Goal: Transaction & Acquisition: Book appointment/travel/reservation

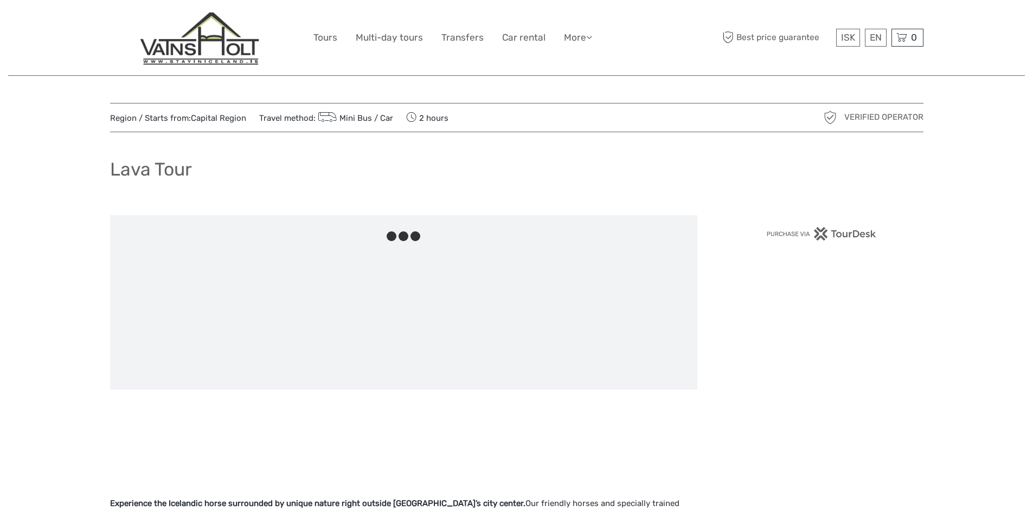
scroll to position [217, 0]
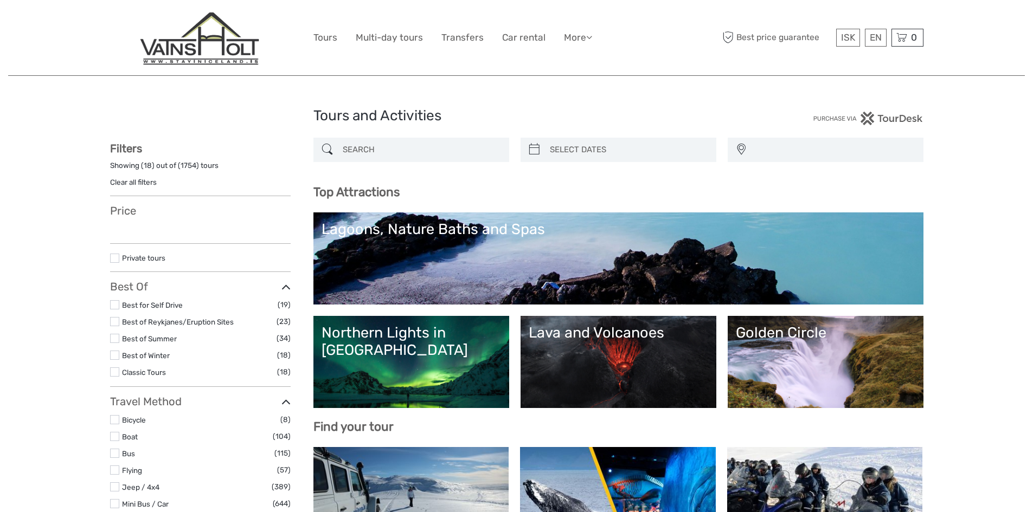
select select
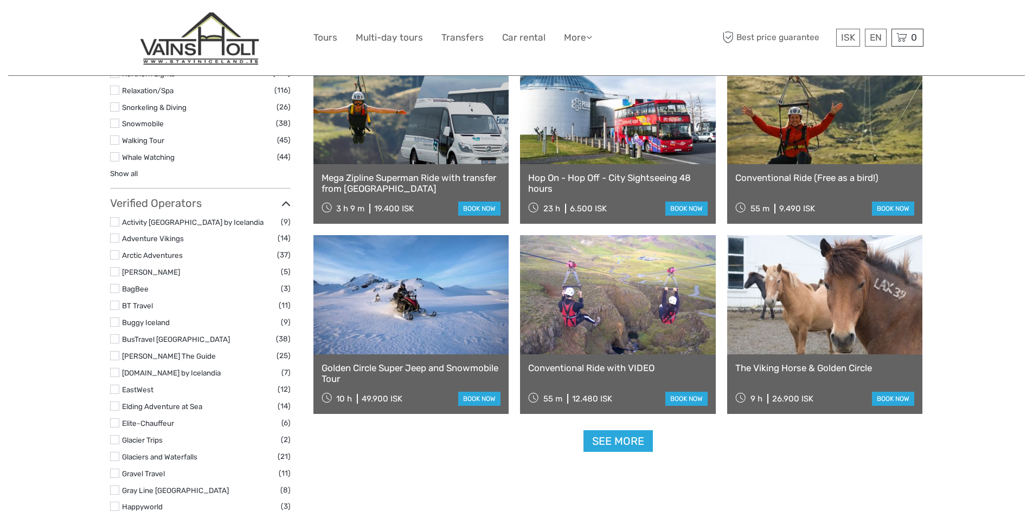
select select
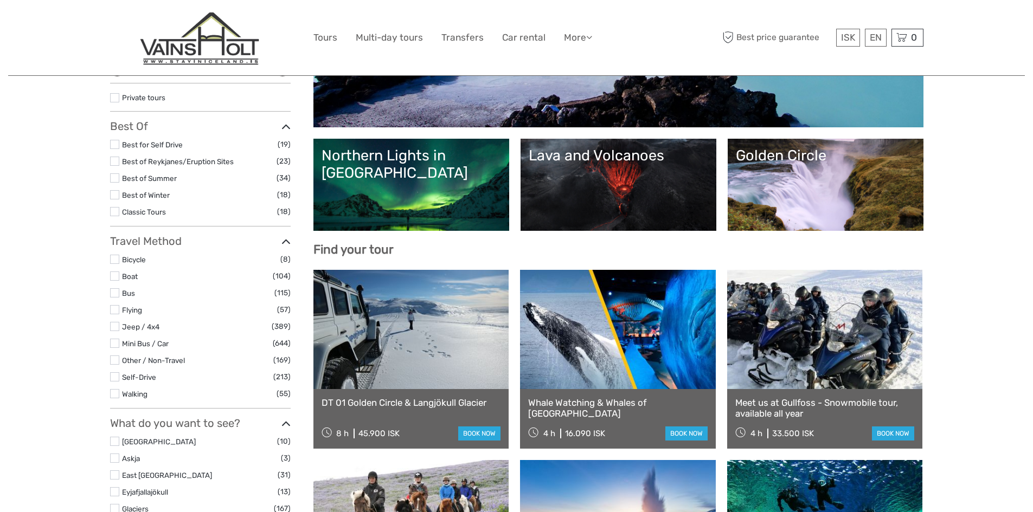
scroll to position [105, 0]
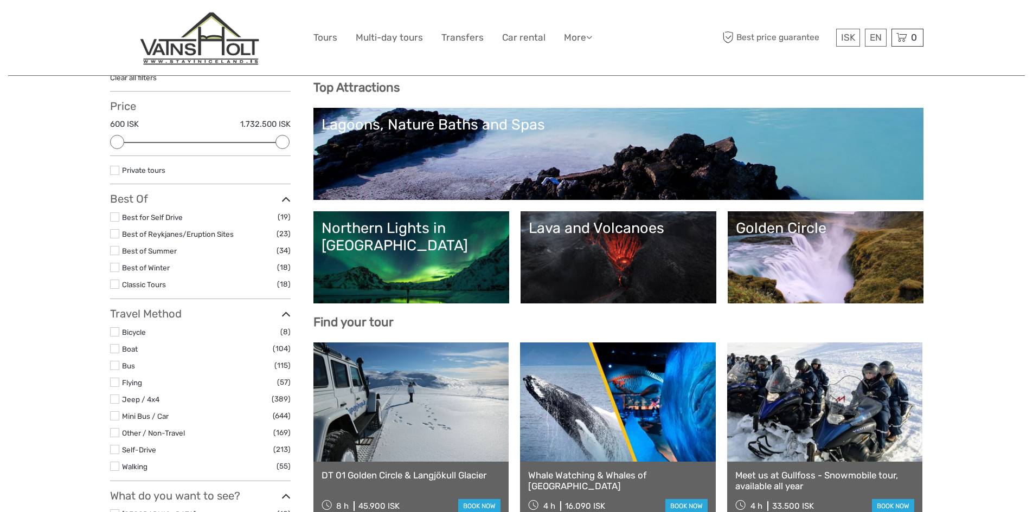
click at [642, 262] on link "Lava and Volcanoes" at bounding box center [618, 258] width 179 height 76
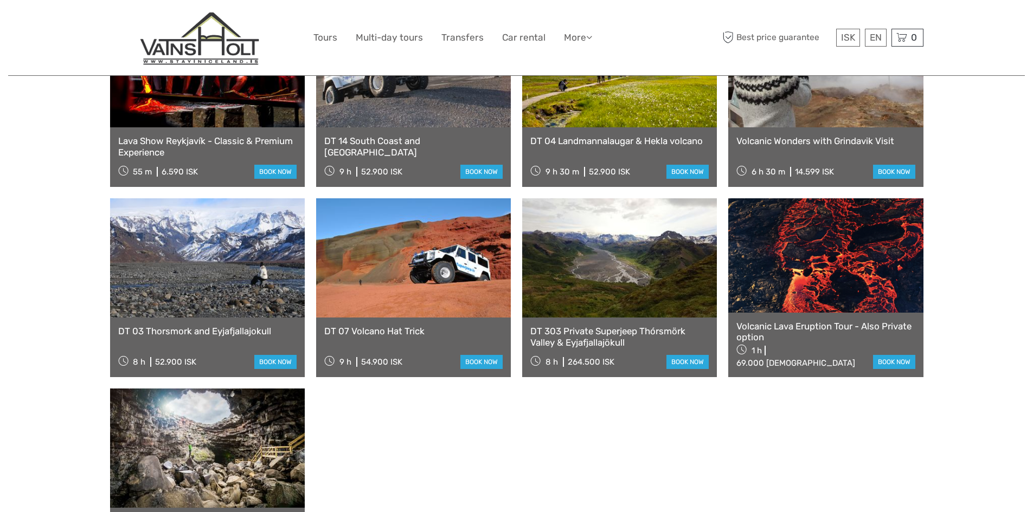
scroll to position [716, 0]
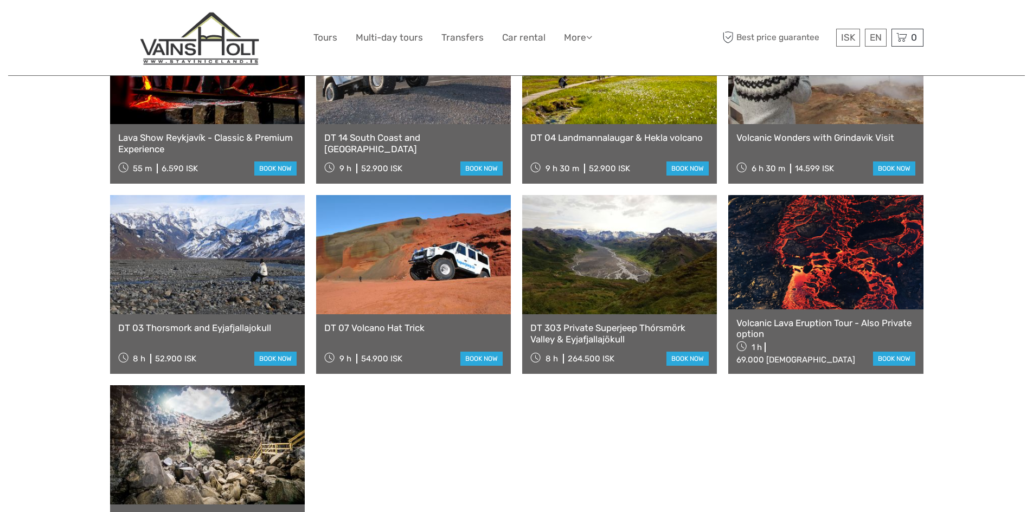
click at [825, 318] on link "Volcanic Lava Eruption Tour - Also Private option" at bounding box center [825, 329] width 178 height 22
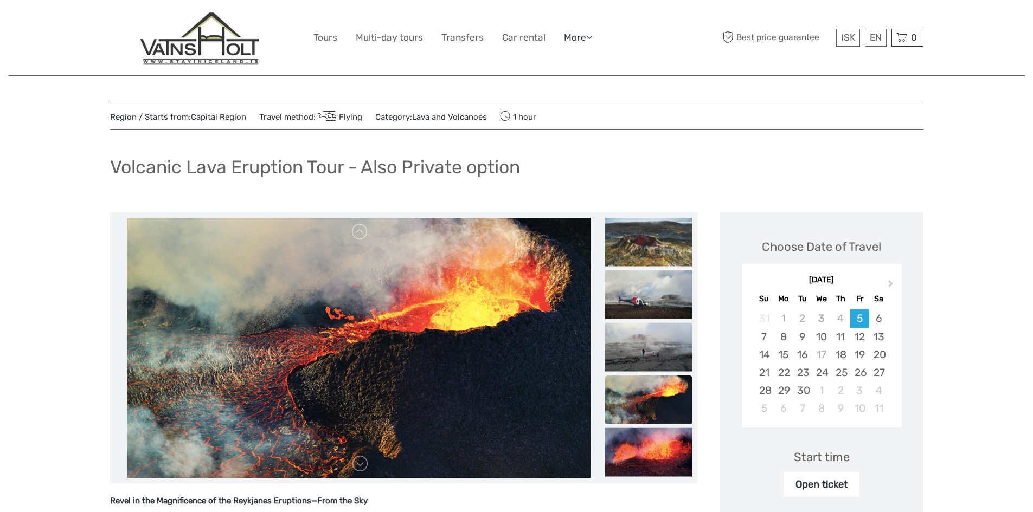
click at [588, 35] on icon at bounding box center [589, 37] width 6 height 9
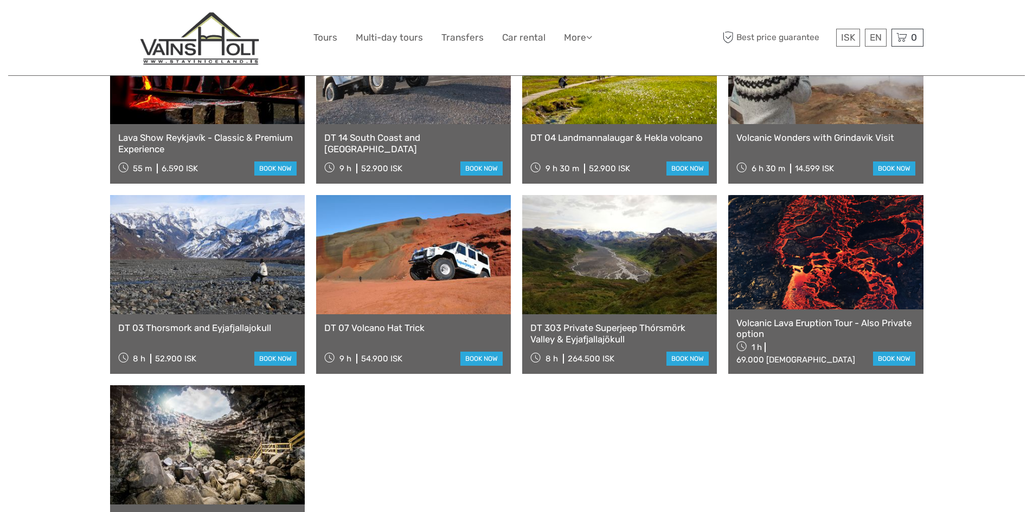
click at [404, 456] on div "Standard Lava Tunnel Tour 1 h 8.400 ISK book now Inside the Volcano 6 h 51.800 …" at bounding box center [516, 190] width 813 height 750
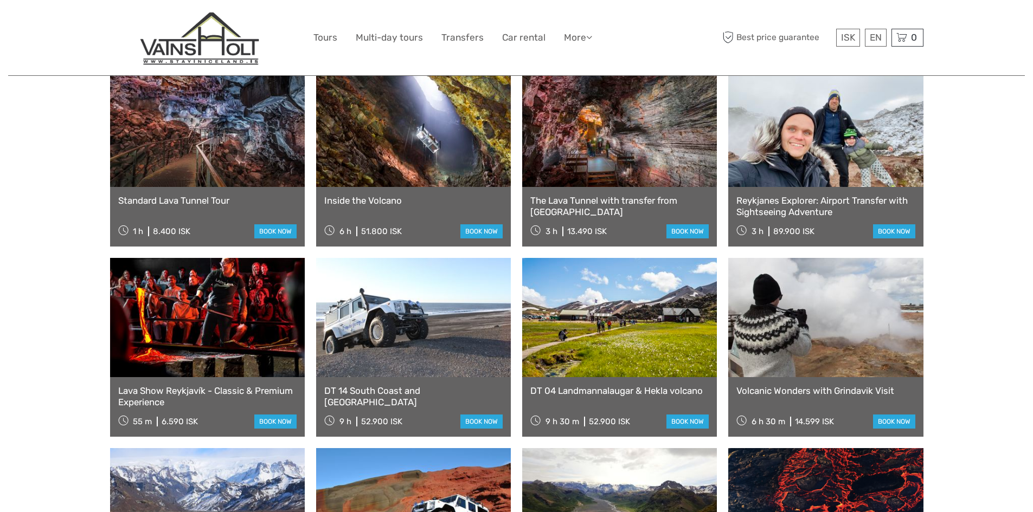
scroll to position [455, 0]
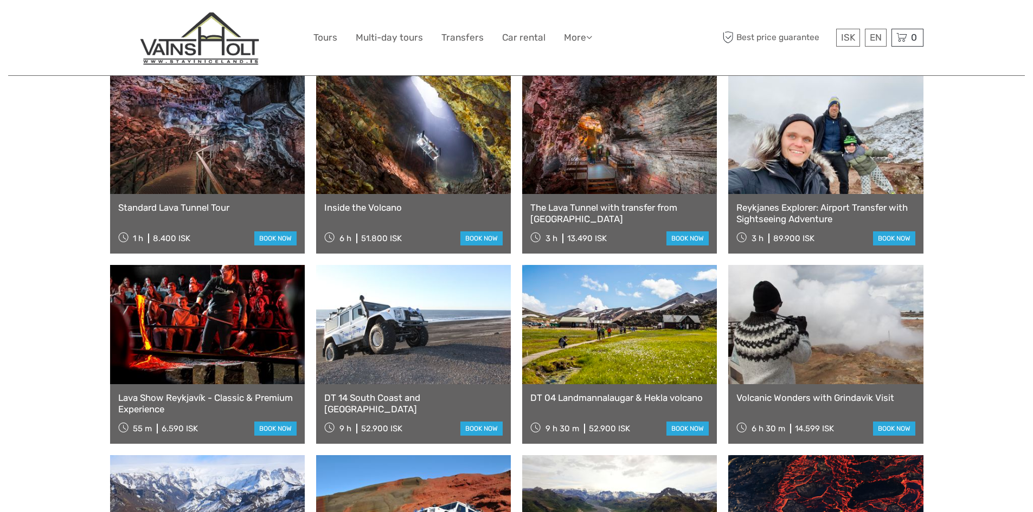
click at [848, 392] on link "Volcanic Wonders with Grindavik Visit" at bounding box center [825, 397] width 178 height 11
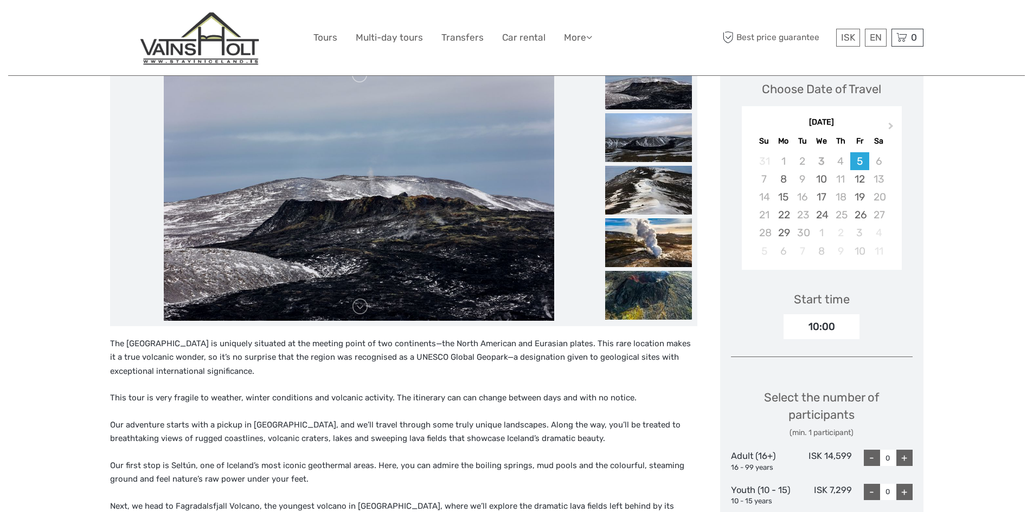
scroll to position [106, 0]
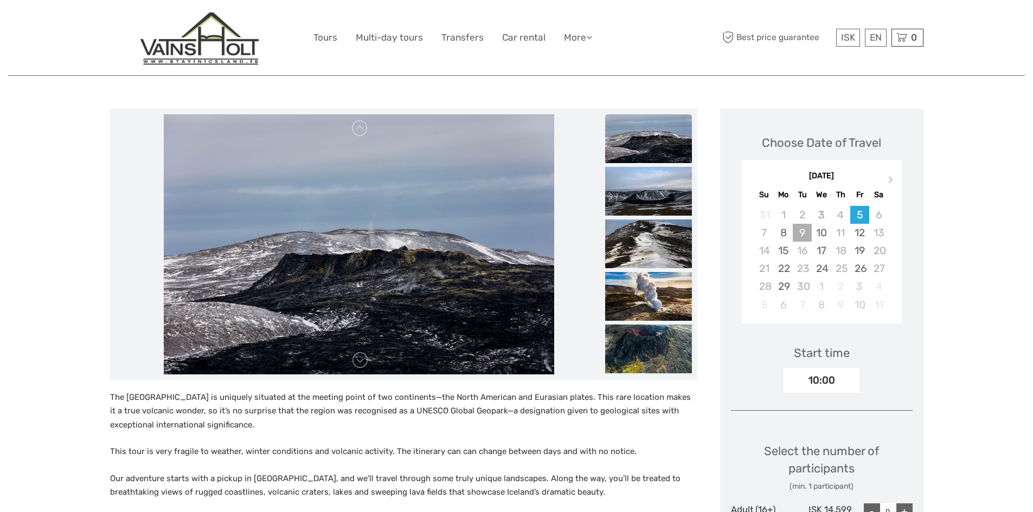
click at [798, 229] on div "9" at bounding box center [801, 233] width 19 height 18
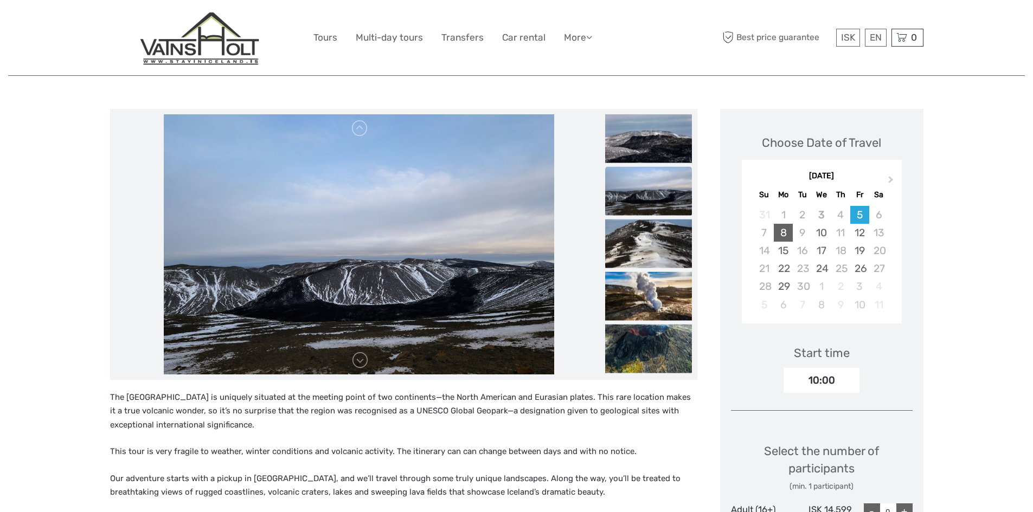
click at [782, 231] on div "8" at bounding box center [783, 233] width 19 height 18
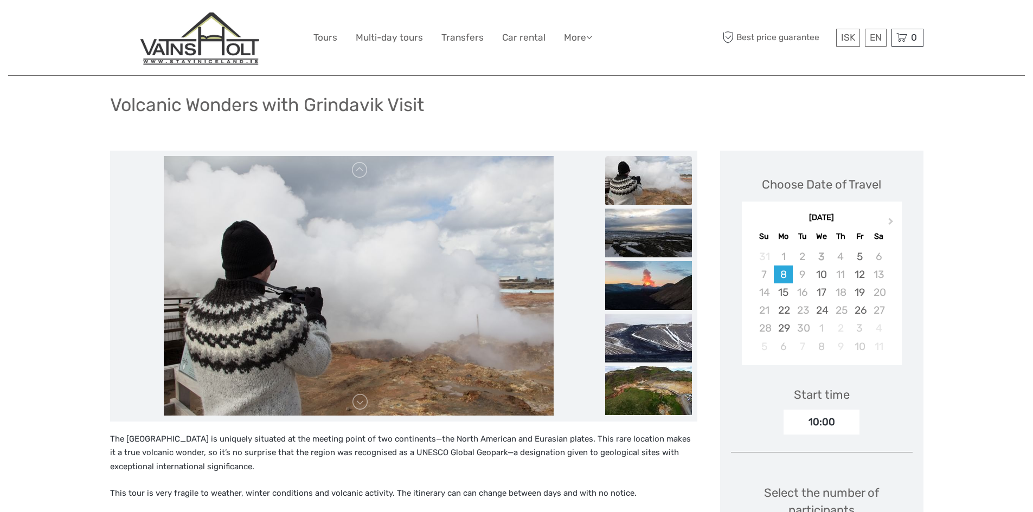
scroll to position [65, 0]
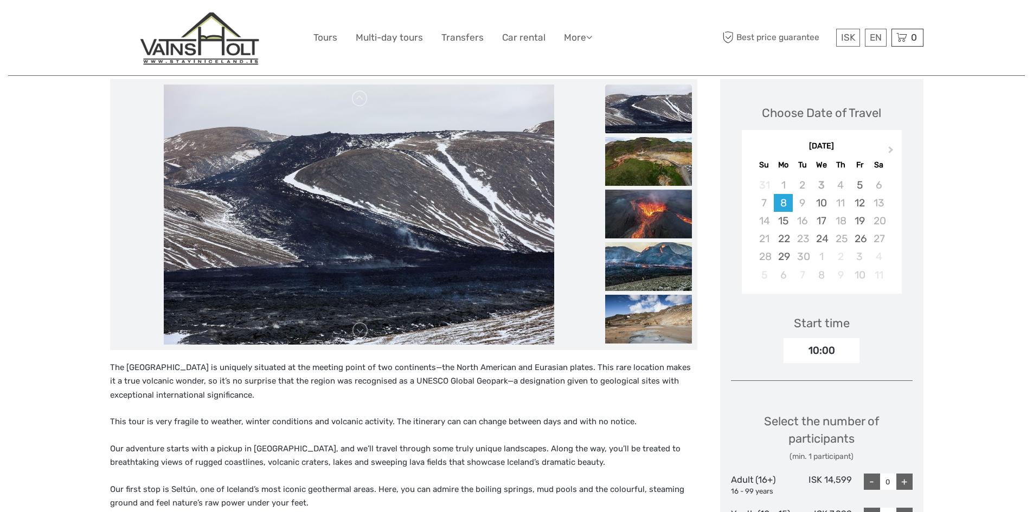
scroll to position [47, 0]
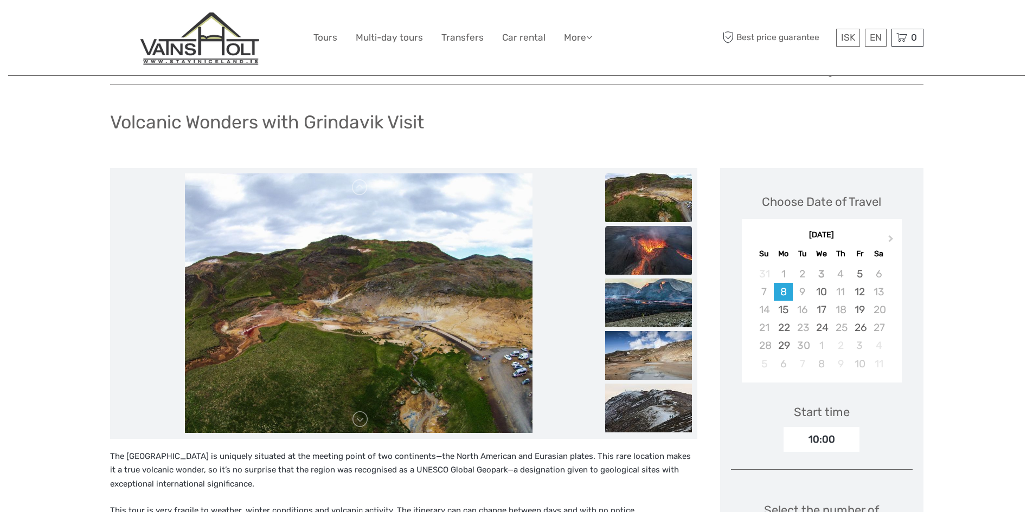
click at [657, 250] on img at bounding box center [648, 250] width 87 height 49
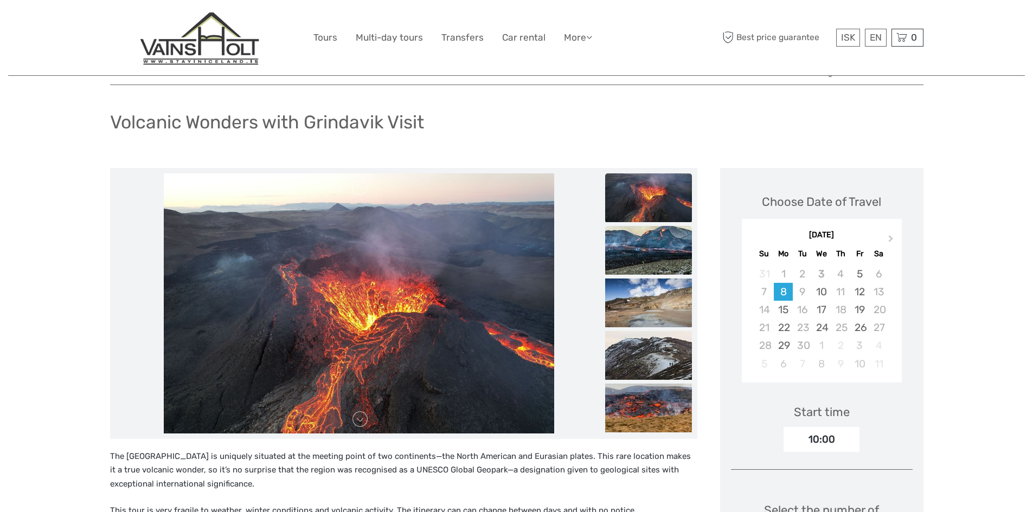
click at [662, 260] on img at bounding box center [648, 250] width 87 height 49
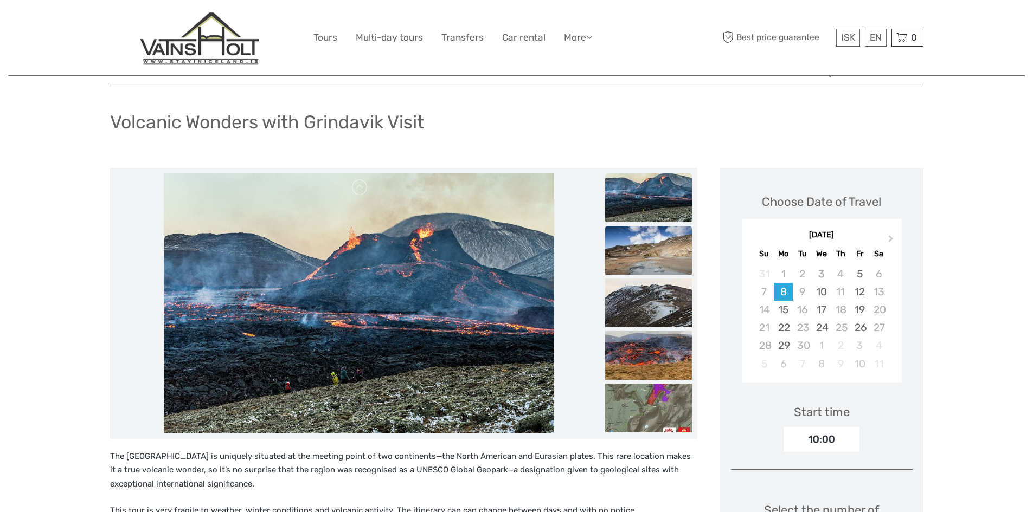
click at [652, 252] on img at bounding box center [648, 250] width 87 height 49
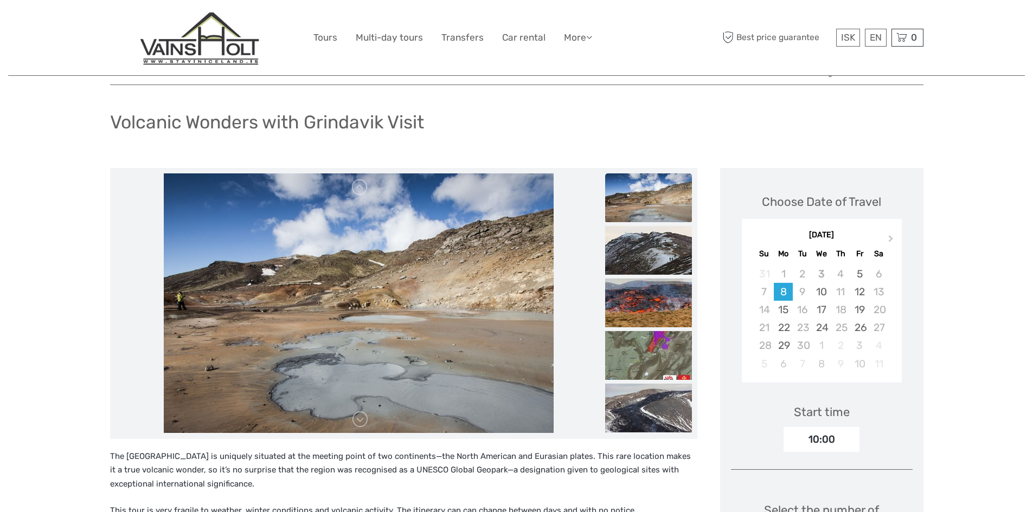
click at [652, 252] on img at bounding box center [648, 250] width 87 height 49
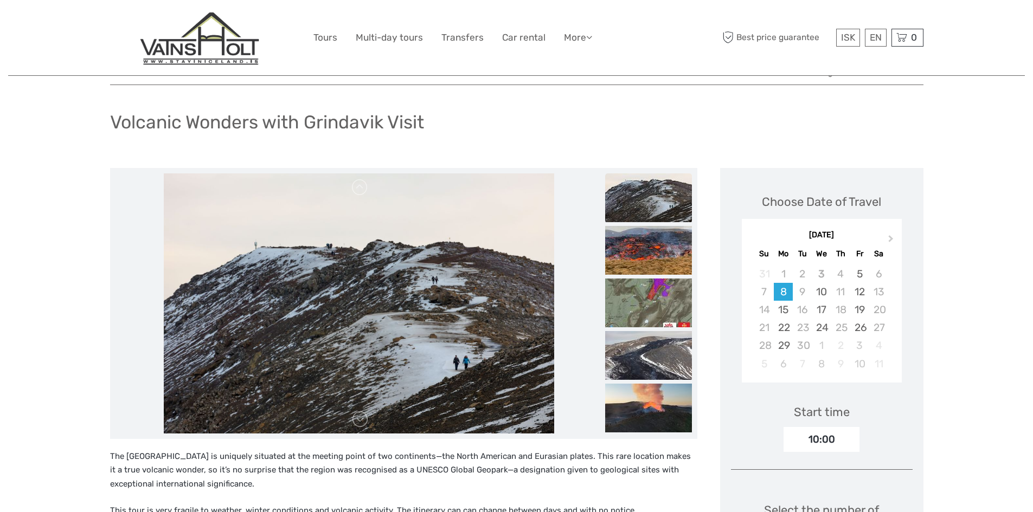
click at [652, 252] on img at bounding box center [648, 250] width 87 height 49
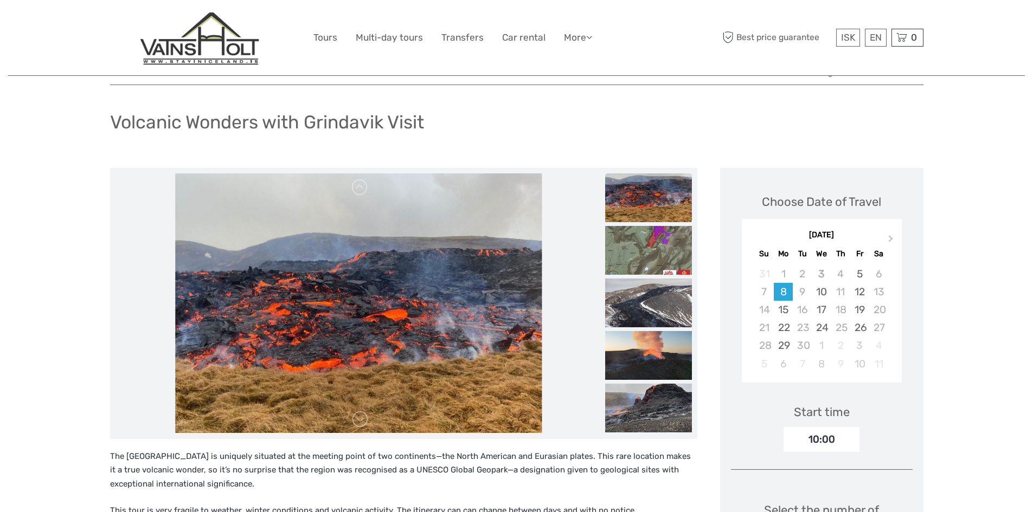
click at [652, 252] on img at bounding box center [648, 250] width 87 height 49
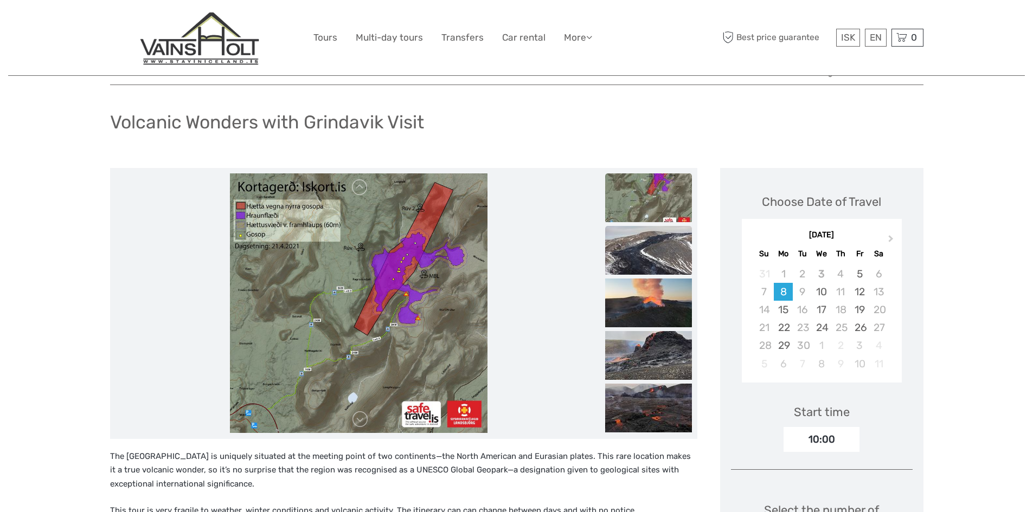
click at [645, 263] on img at bounding box center [648, 250] width 87 height 49
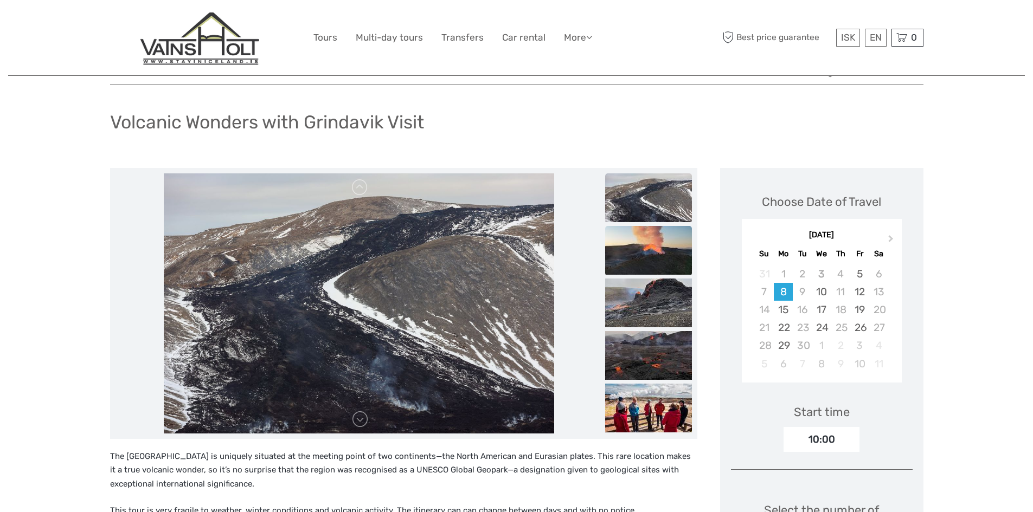
click at [647, 250] on img at bounding box center [648, 250] width 87 height 49
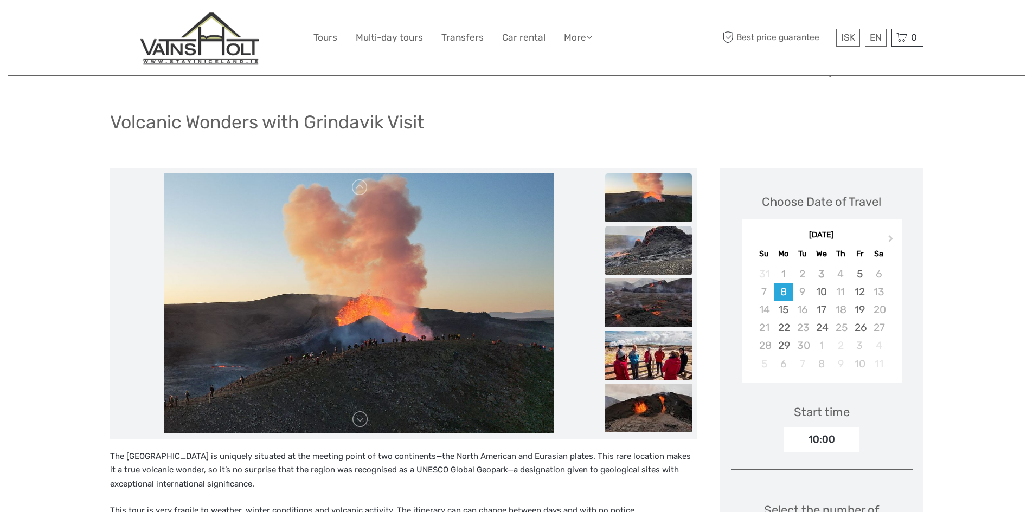
click at [659, 237] on img at bounding box center [648, 250] width 87 height 49
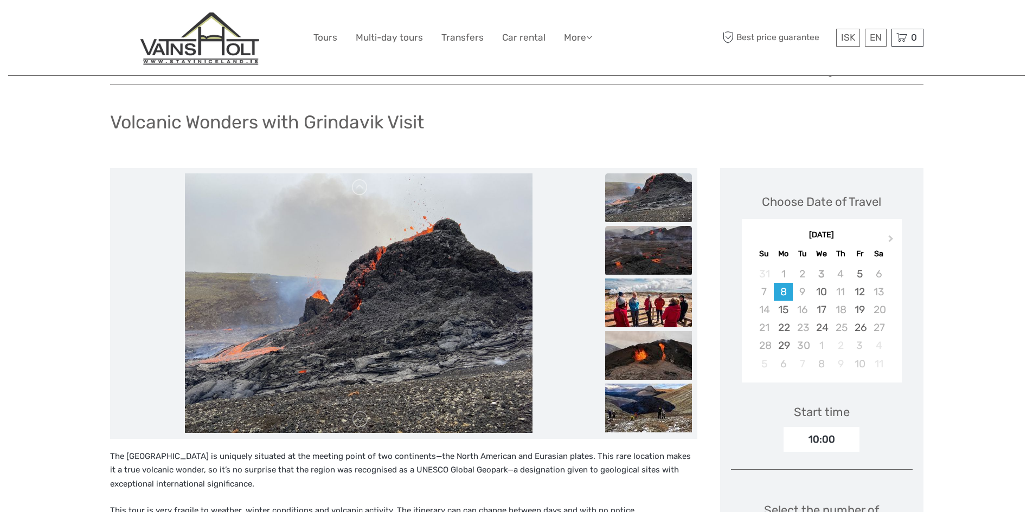
click at [661, 258] on img at bounding box center [648, 250] width 87 height 49
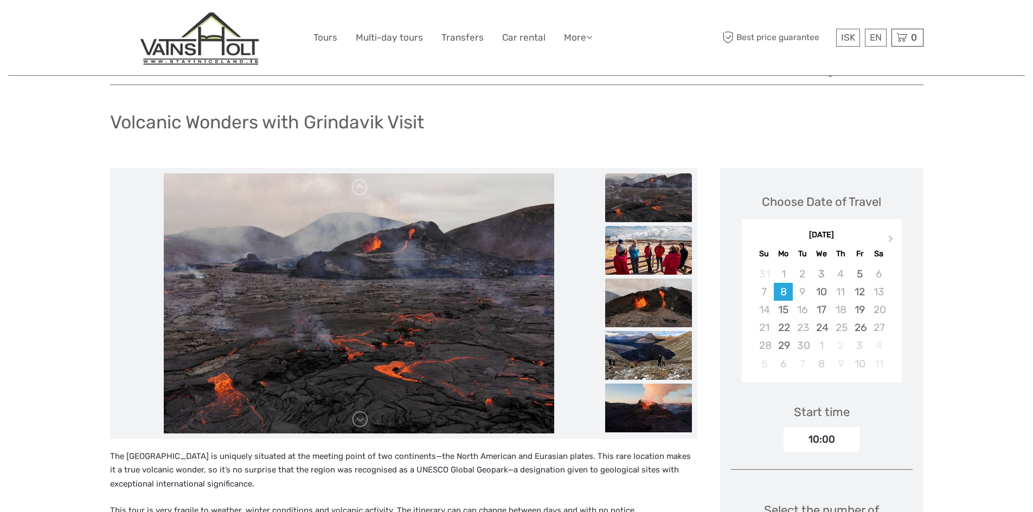
click at [653, 257] on img at bounding box center [648, 250] width 87 height 49
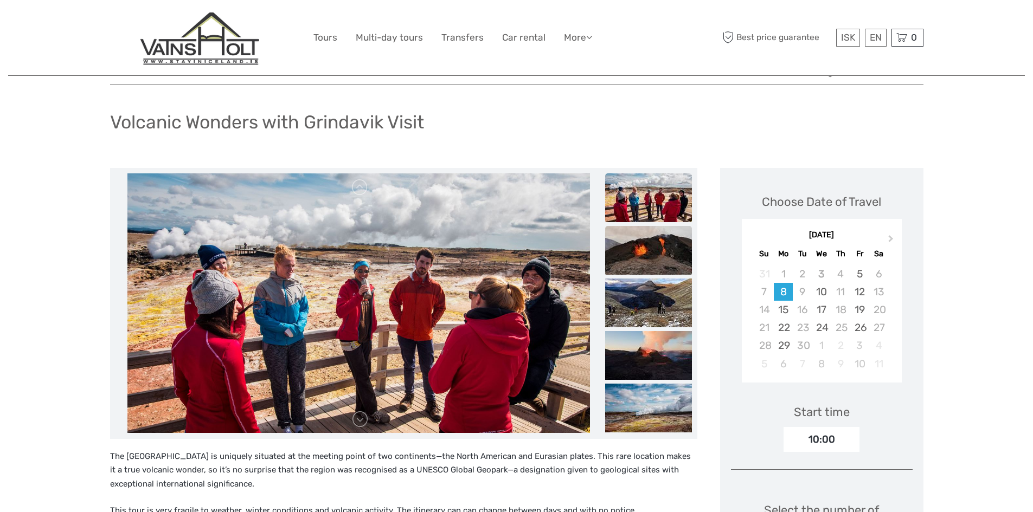
click at [671, 241] on img at bounding box center [648, 250] width 87 height 49
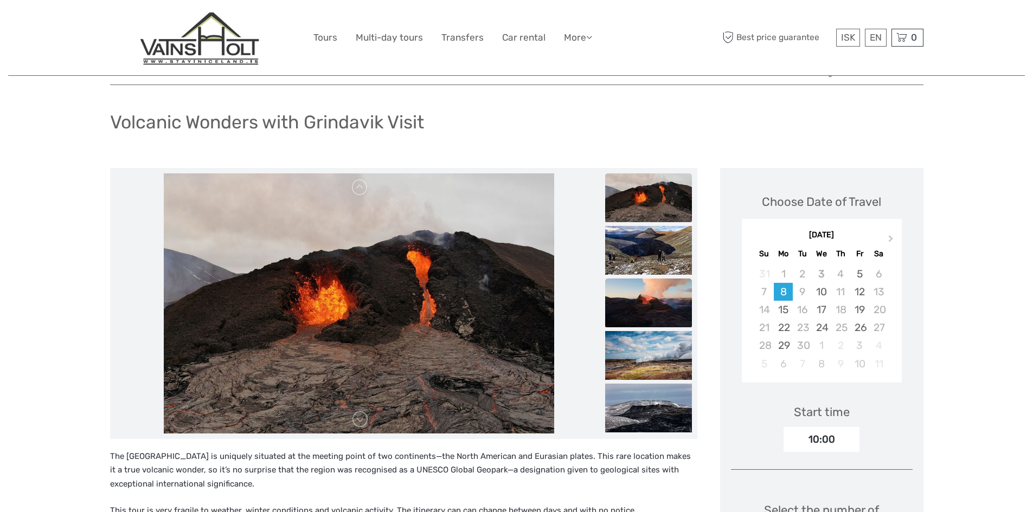
click at [648, 297] on img at bounding box center [648, 303] width 87 height 49
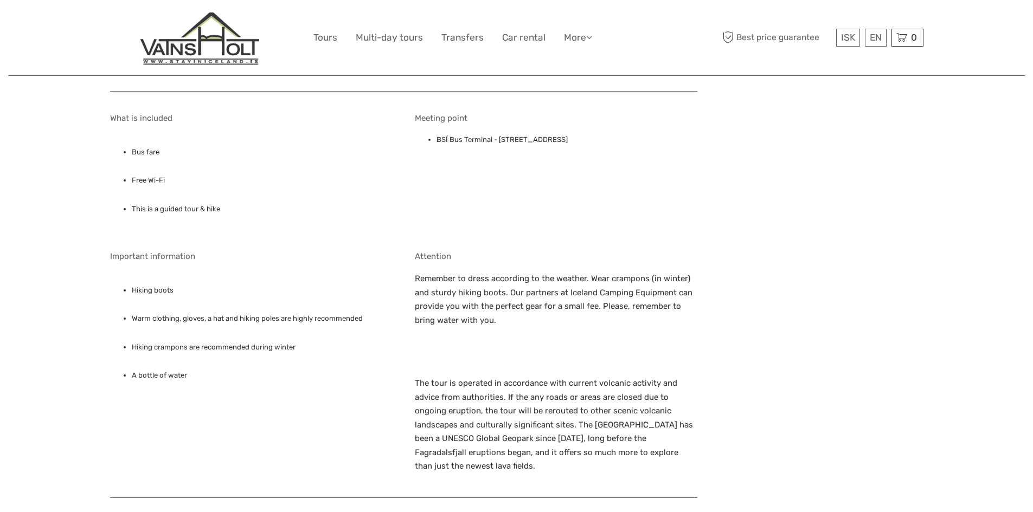
scroll to position [1001, 0]
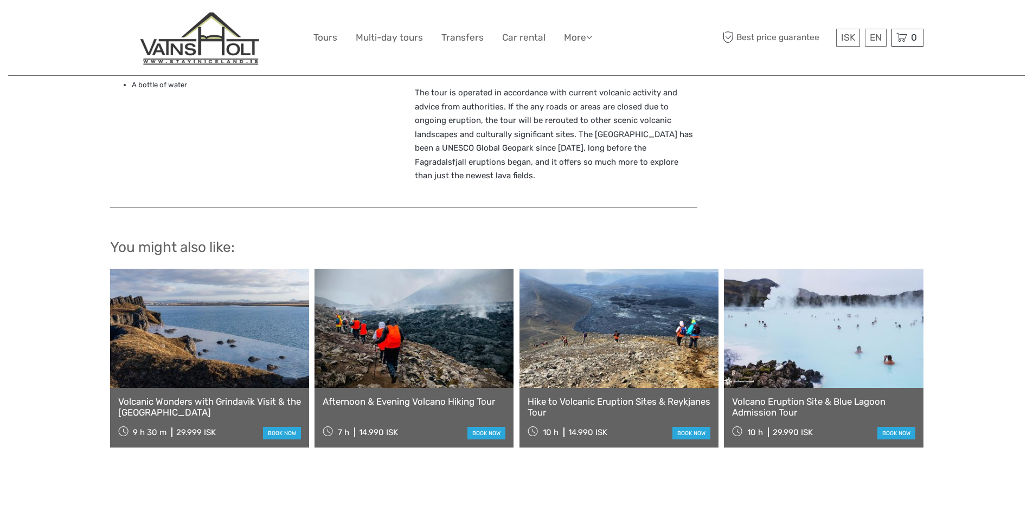
scroll to position [1283, 0]
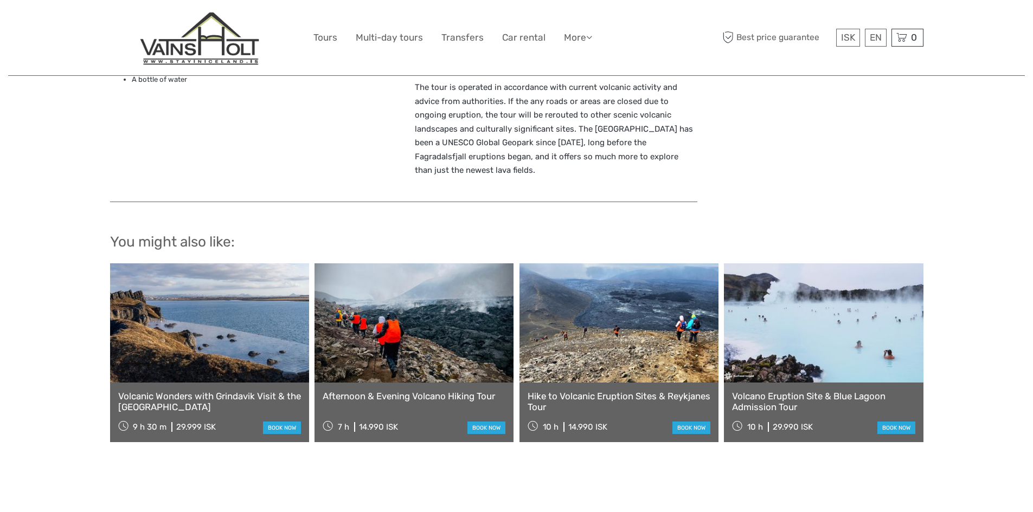
click at [170, 391] on link "Volcanic Wonders with Grindavik Visit & the Sky Lagoon" at bounding box center [209, 402] width 183 height 22
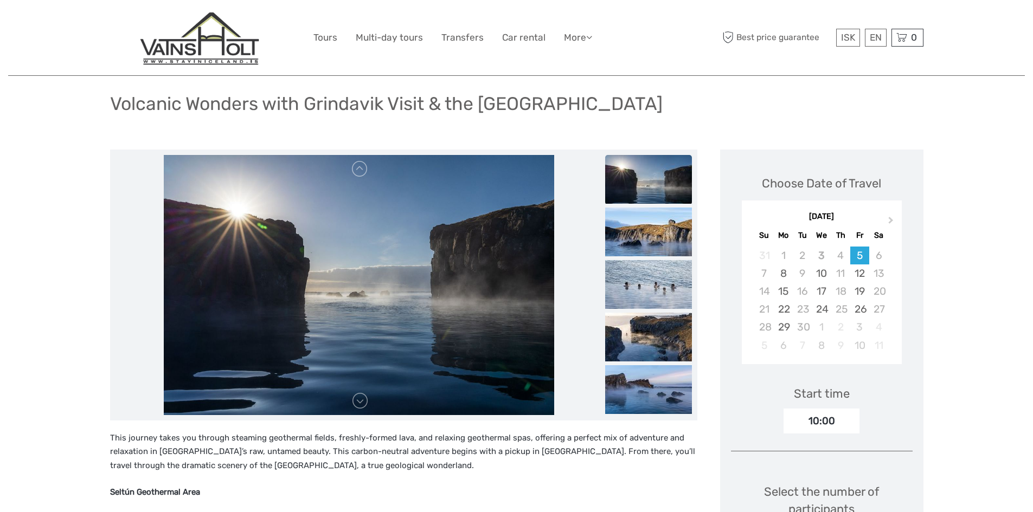
scroll to position [65, 0]
click at [645, 230] on img at bounding box center [648, 232] width 87 height 49
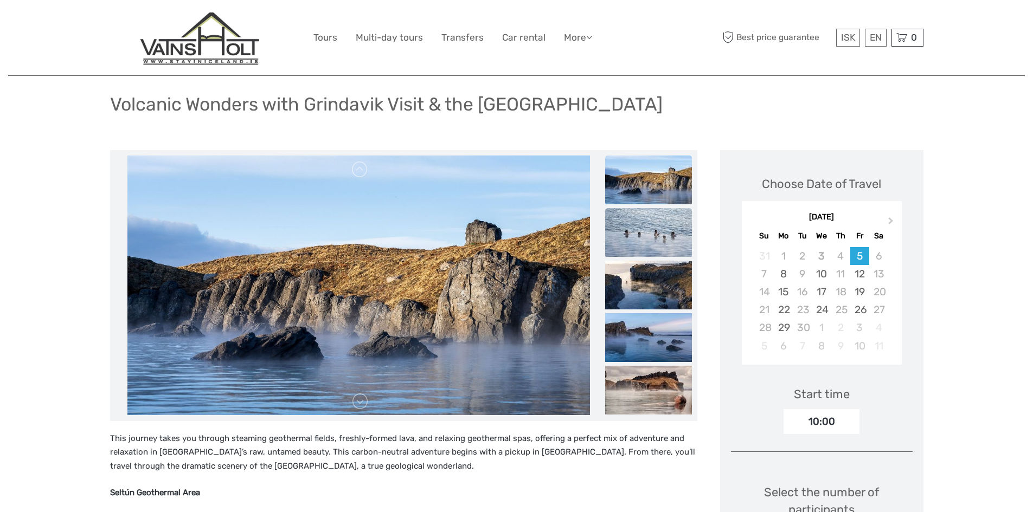
click at [662, 224] on img at bounding box center [648, 232] width 87 height 49
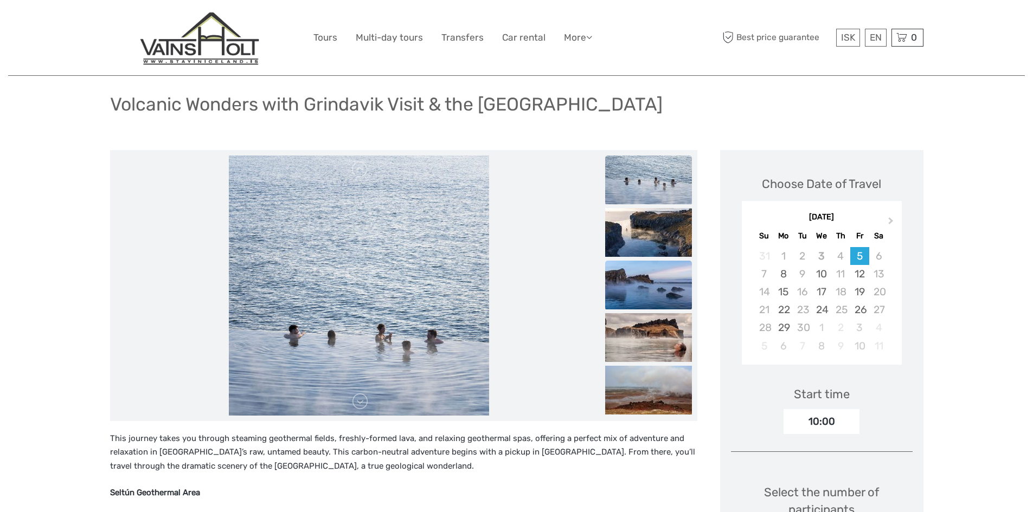
click at [643, 287] on img at bounding box center [648, 285] width 87 height 49
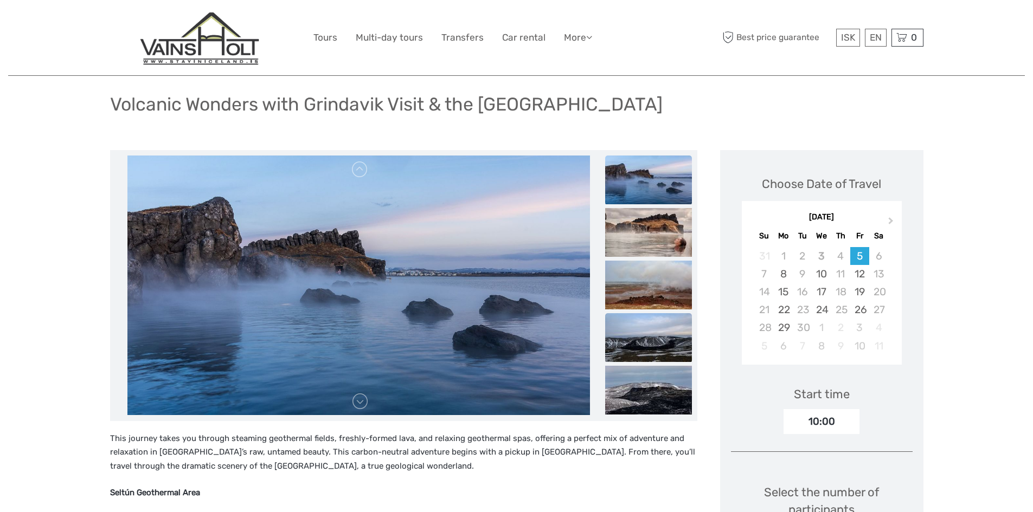
click at [639, 349] on img at bounding box center [648, 337] width 87 height 49
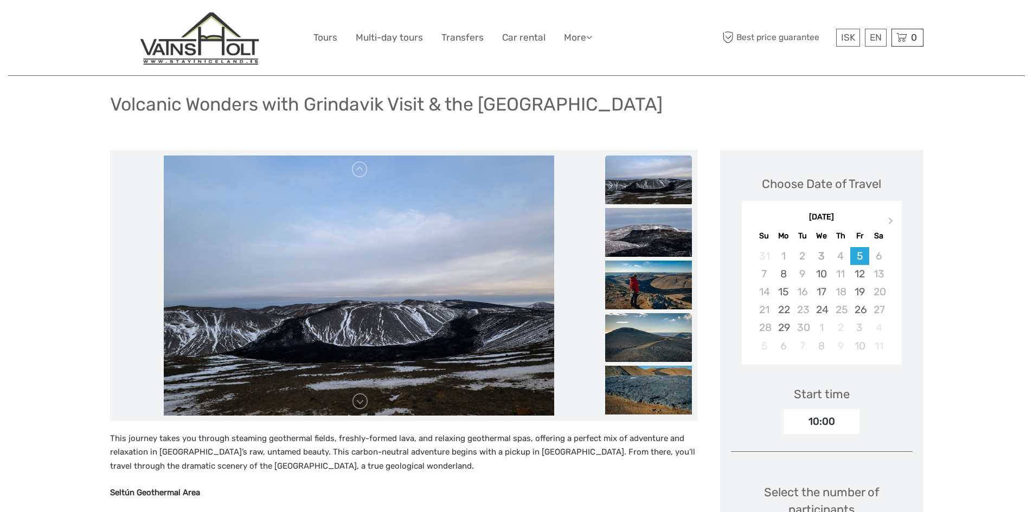
click at [646, 338] on img at bounding box center [648, 337] width 87 height 49
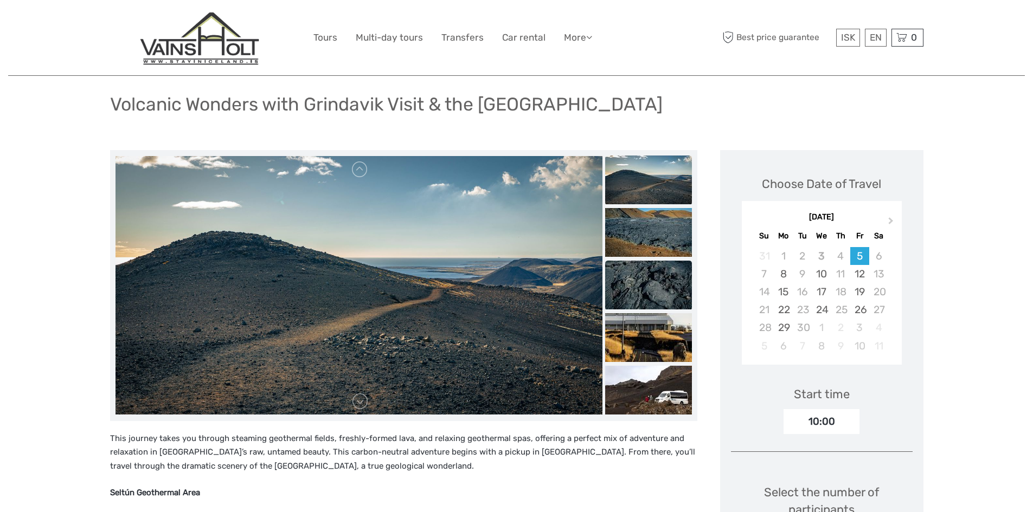
click at [654, 272] on img at bounding box center [648, 285] width 87 height 49
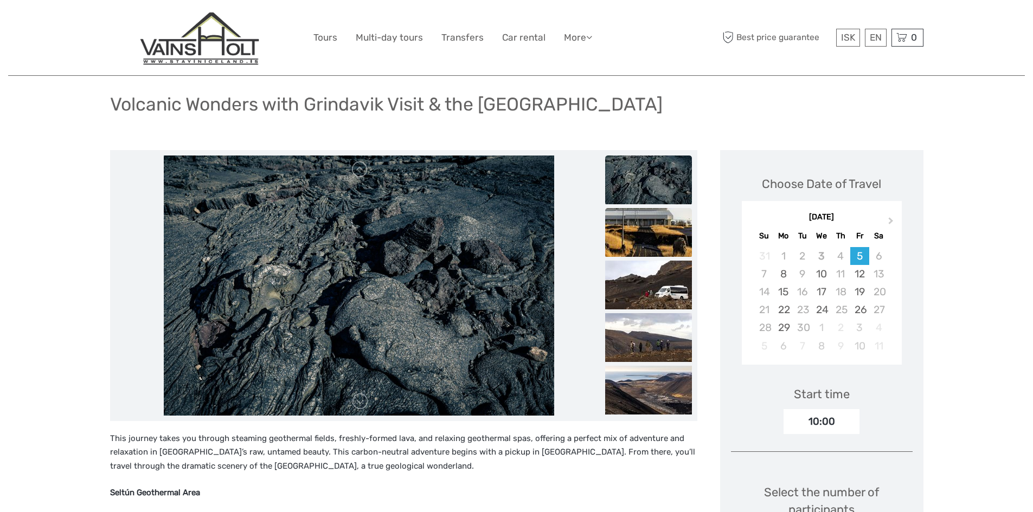
click at [651, 220] on img at bounding box center [648, 232] width 87 height 49
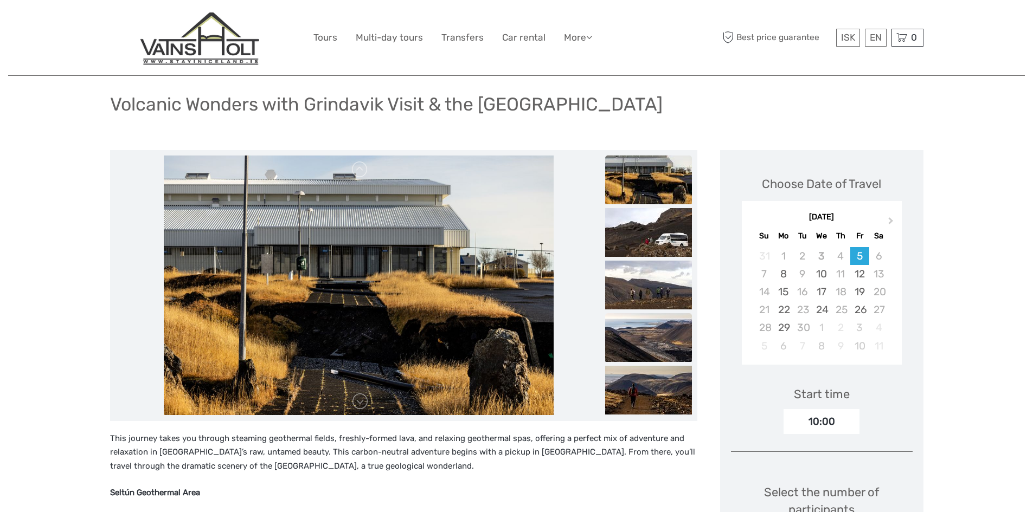
click at [647, 342] on img at bounding box center [648, 337] width 87 height 49
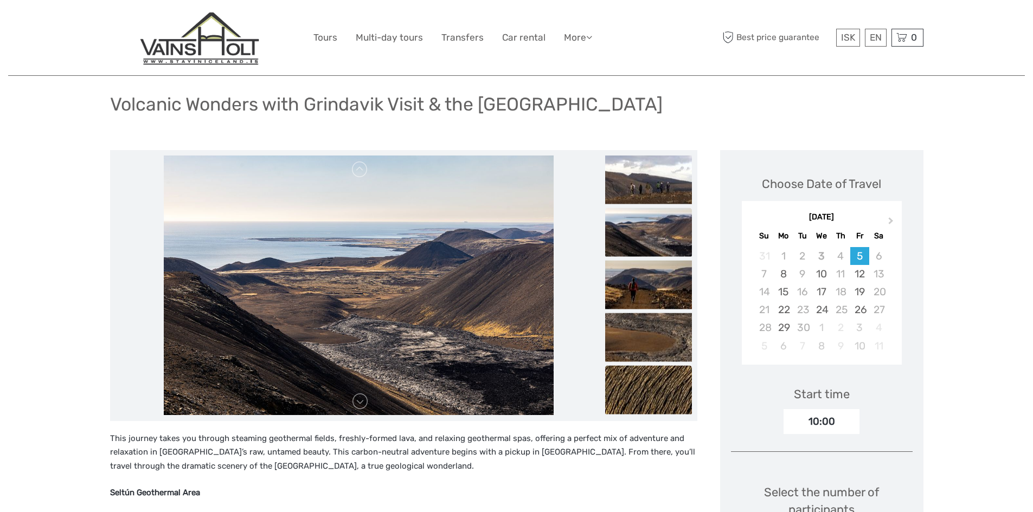
click at [641, 386] on img at bounding box center [648, 389] width 87 height 49
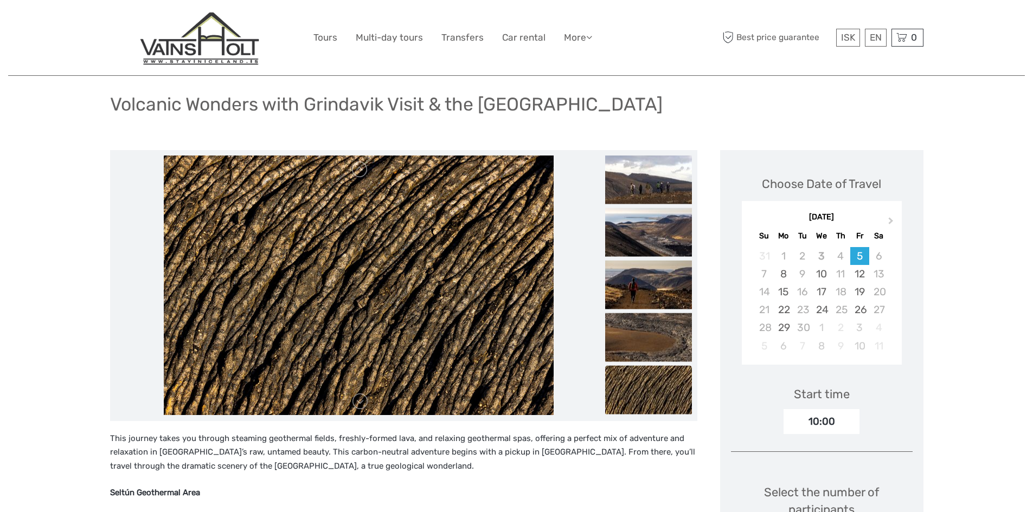
click at [660, 390] on img at bounding box center [648, 389] width 87 height 49
click at [667, 317] on img at bounding box center [648, 337] width 87 height 49
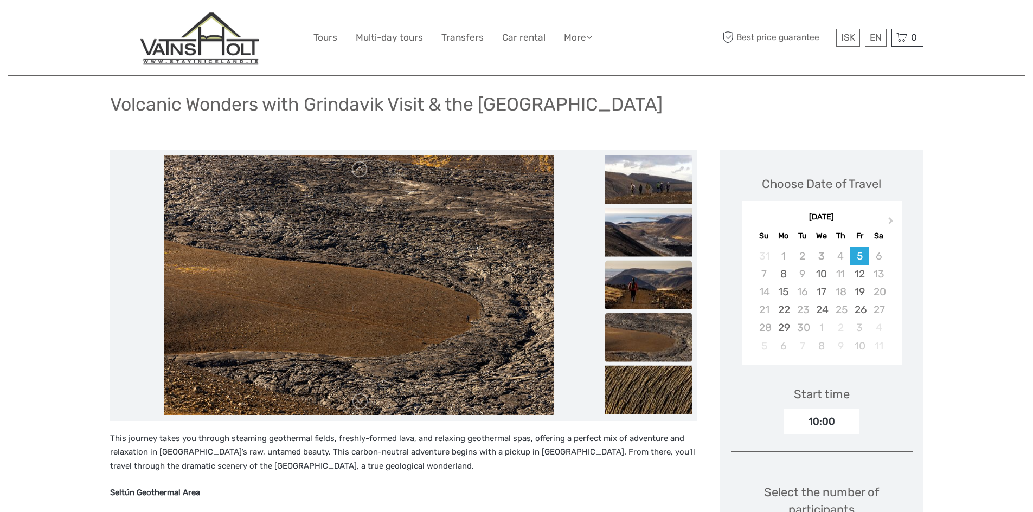
click at [654, 276] on img at bounding box center [648, 284] width 87 height 49
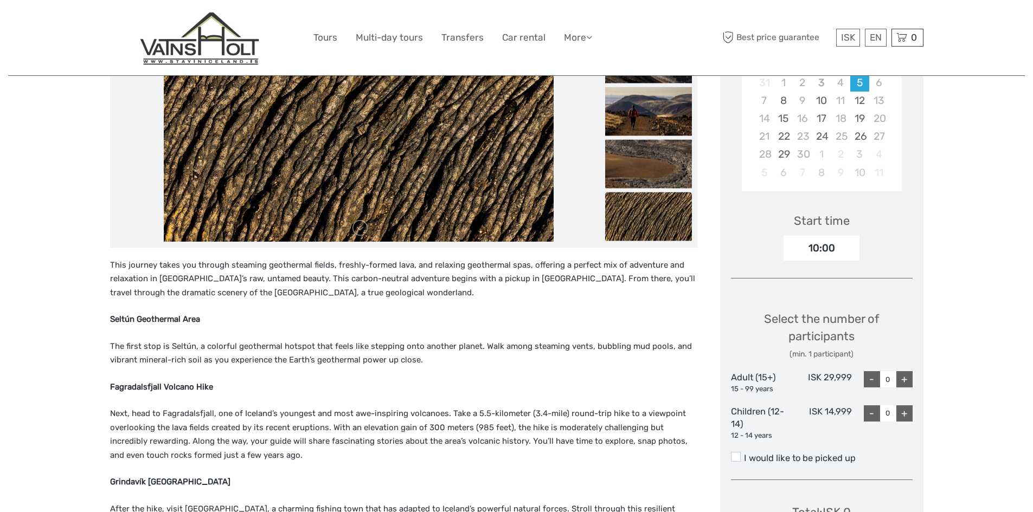
scroll to position [217, 0]
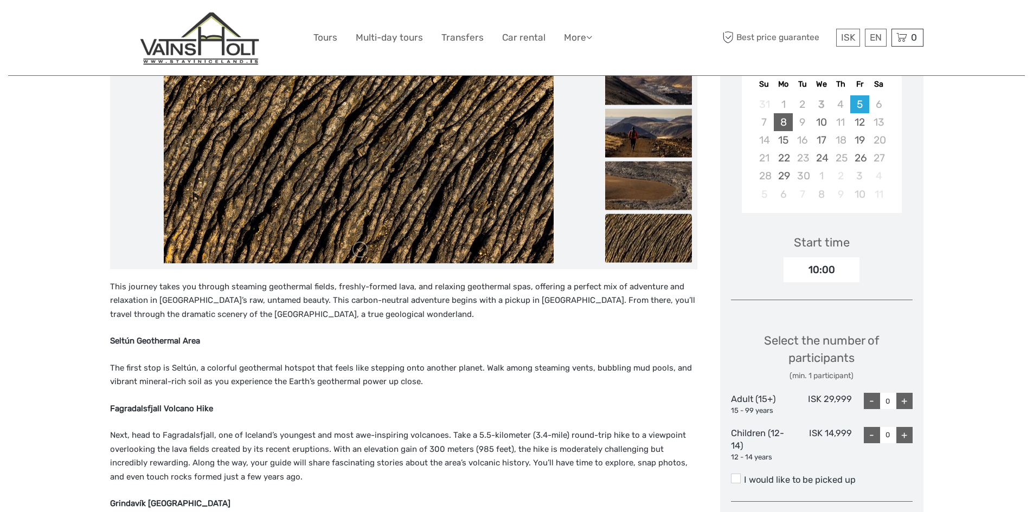
click at [781, 119] on div "8" at bounding box center [783, 122] width 19 height 18
click at [806, 121] on div "9" at bounding box center [801, 122] width 19 height 18
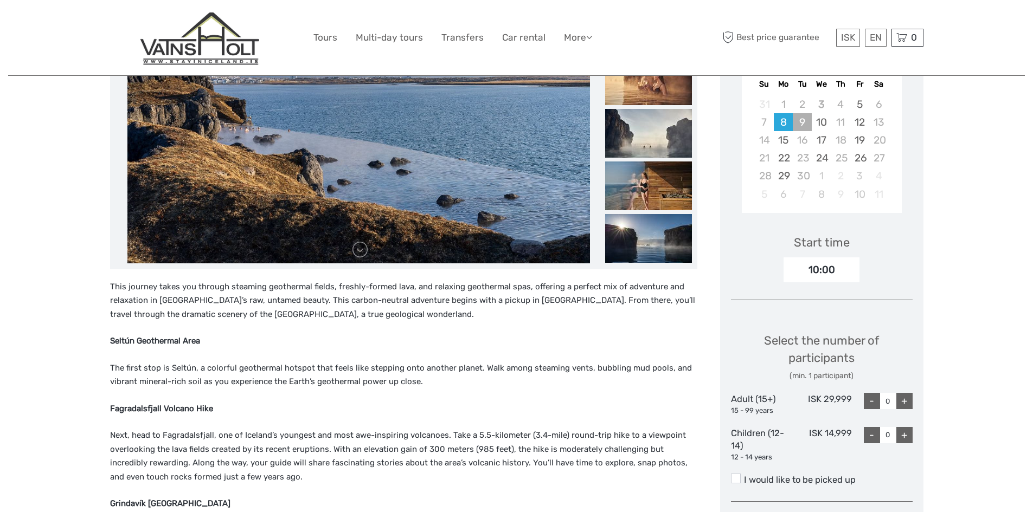
click at [805, 124] on div "9" at bounding box center [801, 122] width 19 height 18
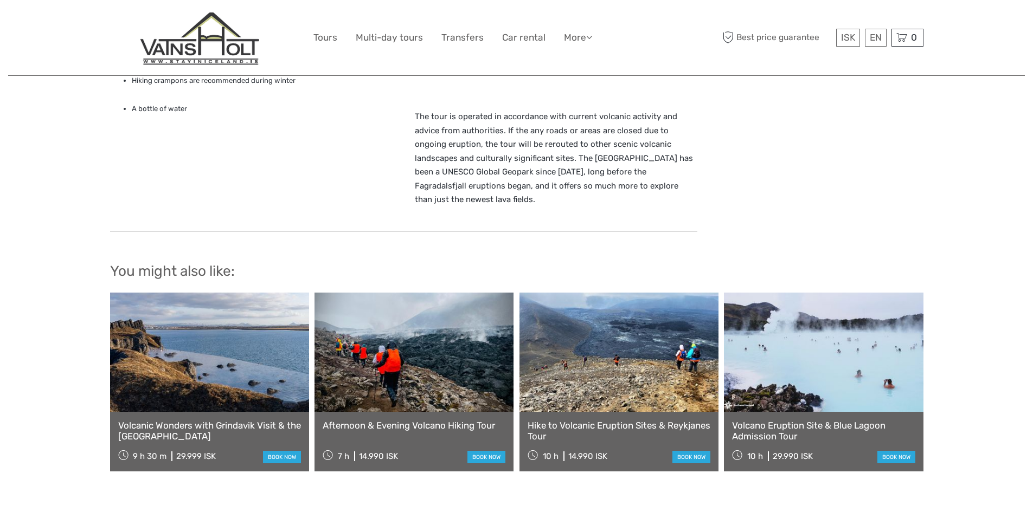
click at [405, 420] on link "Afternoon & Evening Volcano Hiking Tour" at bounding box center [414, 425] width 183 height 11
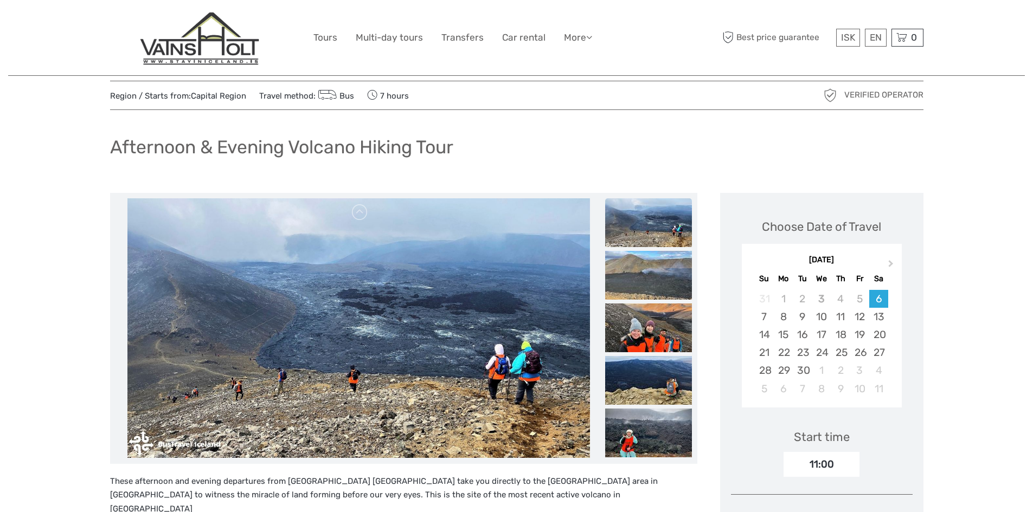
scroll to position [22, 0]
click at [781, 317] on div "8" at bounding box center [783, 317] width 19 height 18
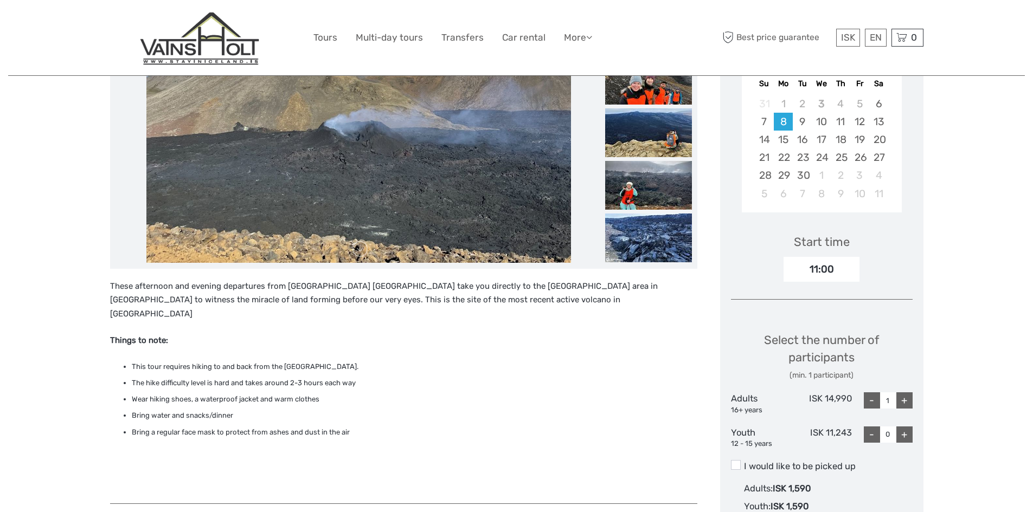
scroll to position [260, 0]
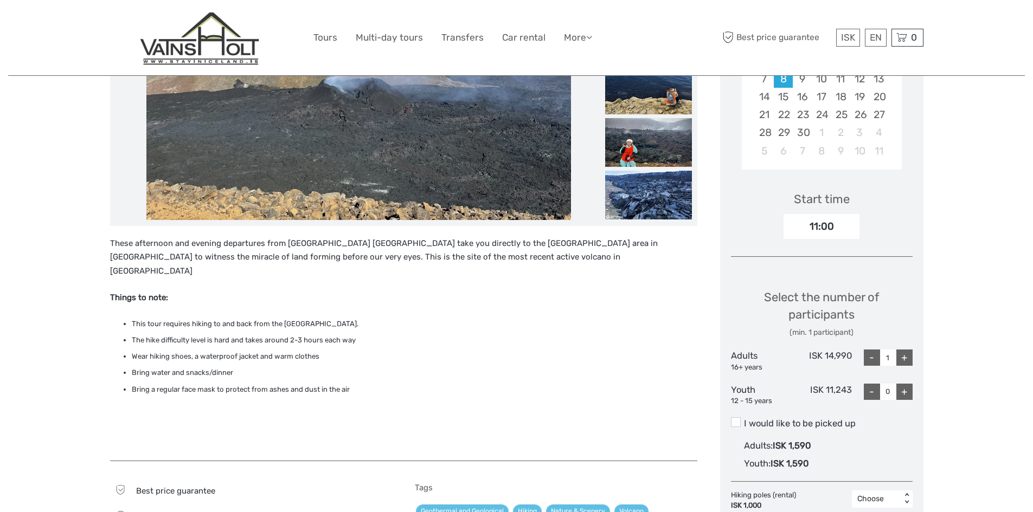
click at [838, 222] on div "11:00" at bounding box center [821, 226] width 76 height 25
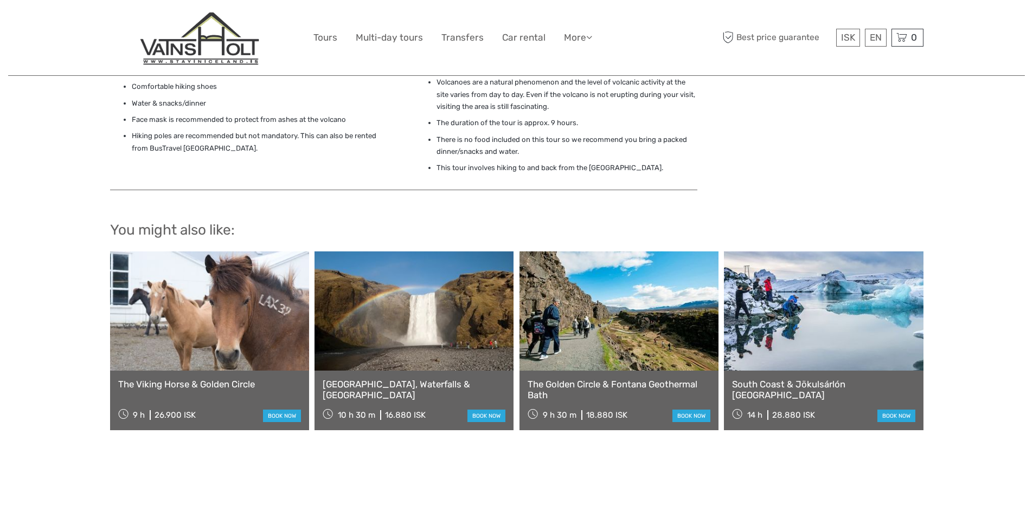
scroll to position [1062, 0]
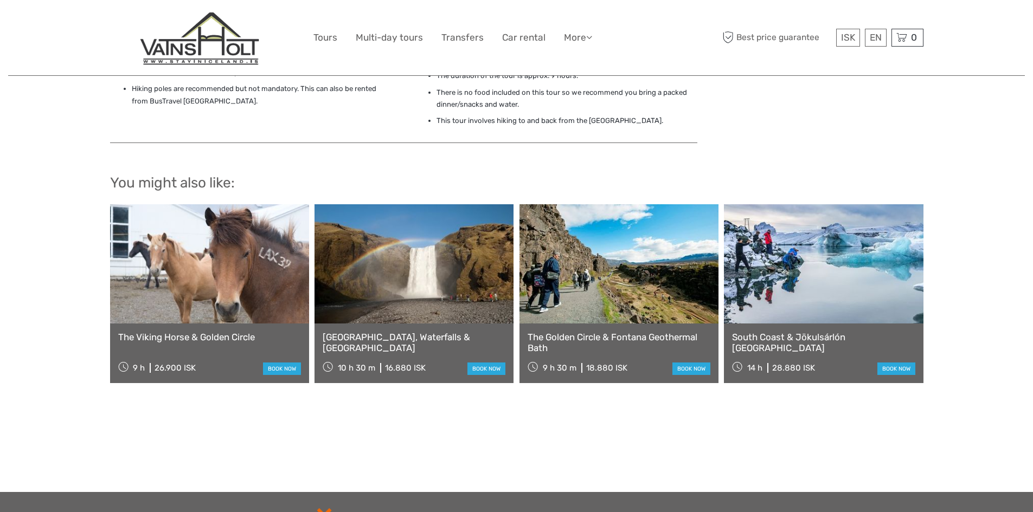
click at [653, 332] on link "The Golden Circle & Fontana Geothermal Bath" at bounding box center [618, 343] width 183 height 22
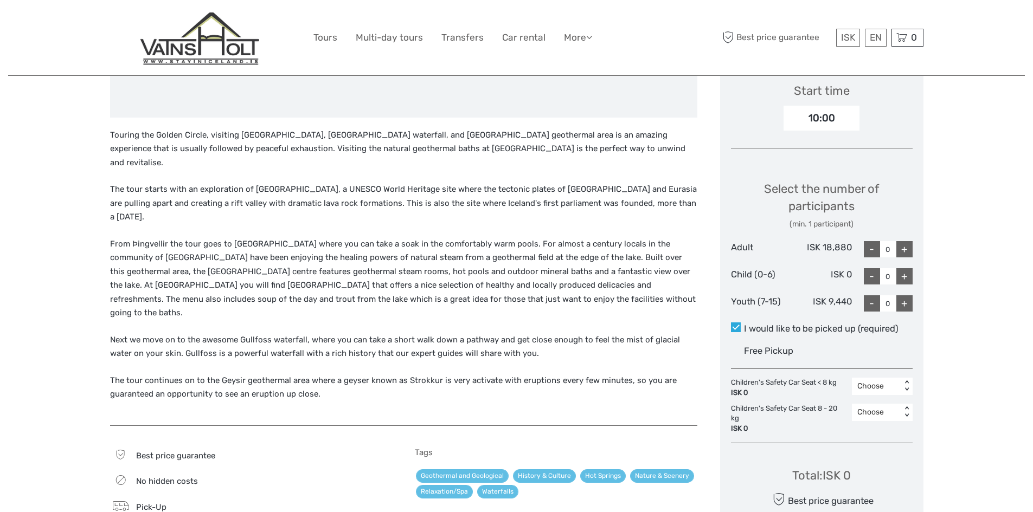
scroll to position [390, 0]
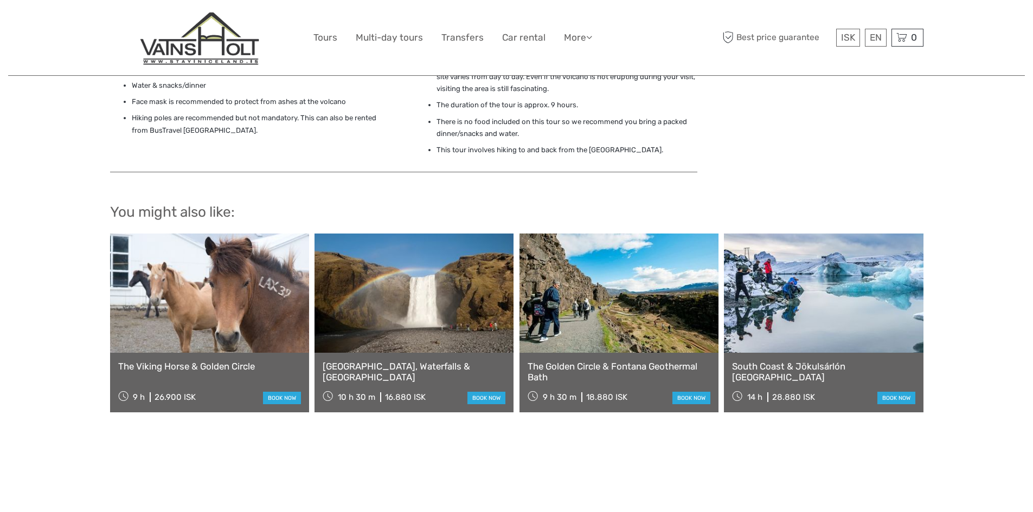
click at [799, 361] on link "South Coast & Jökulsárlón Glacier Lagoon" at bounding box center [823, 372] width 183 height 22
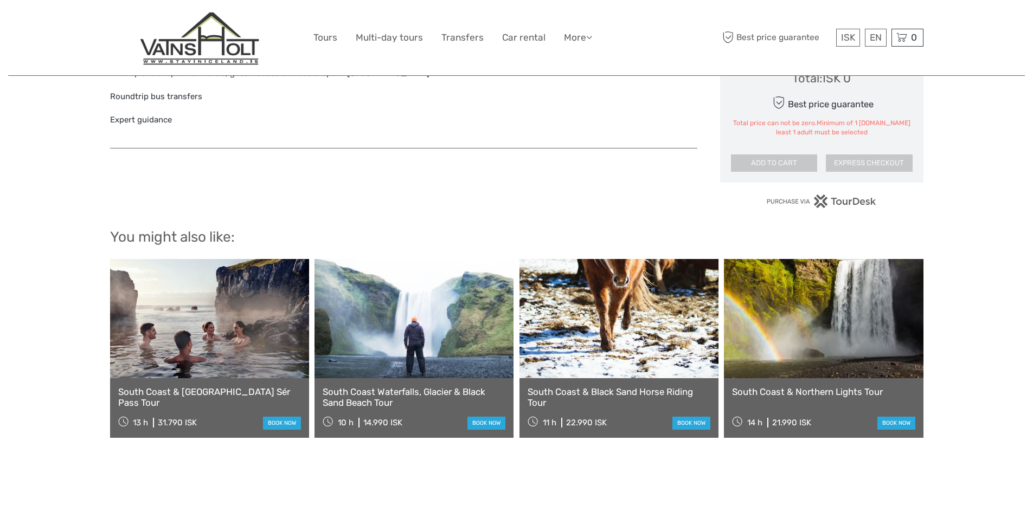
scroll to position [889, 0]
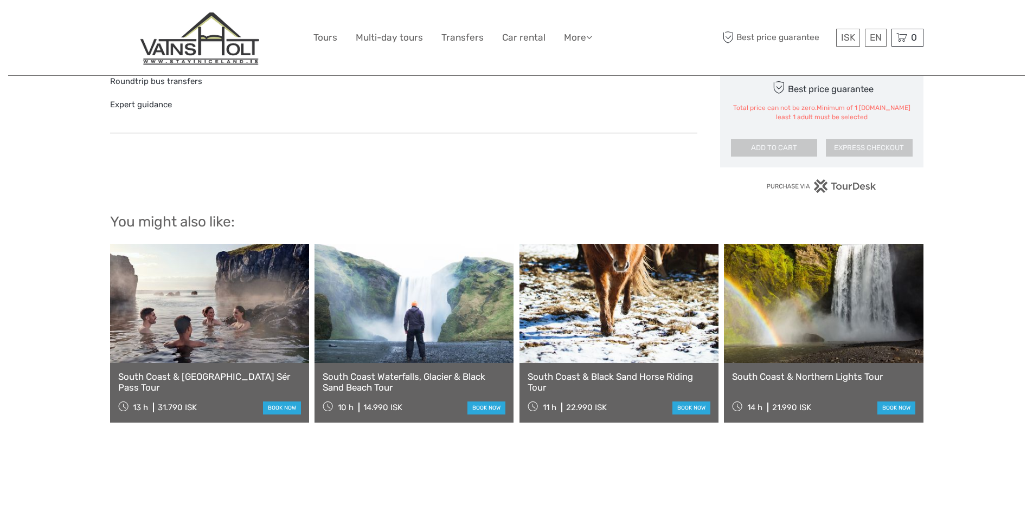
click at [603, 371] on link "South Coast & Black Sand Horse Riding Tour" at bounding box center [618, 382] width 183 height 22
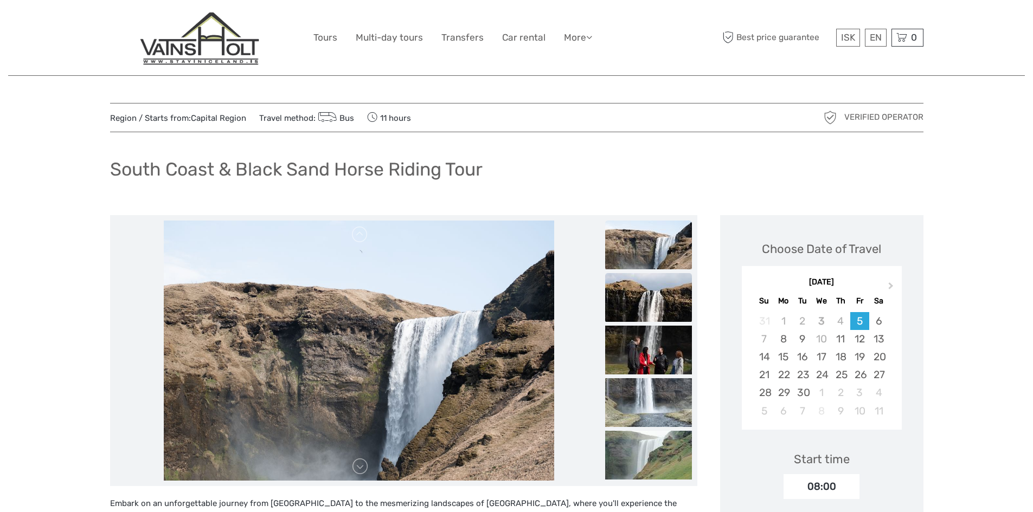
click at [653, 311] on img at bounding box center [648, 297] width 87 height 49
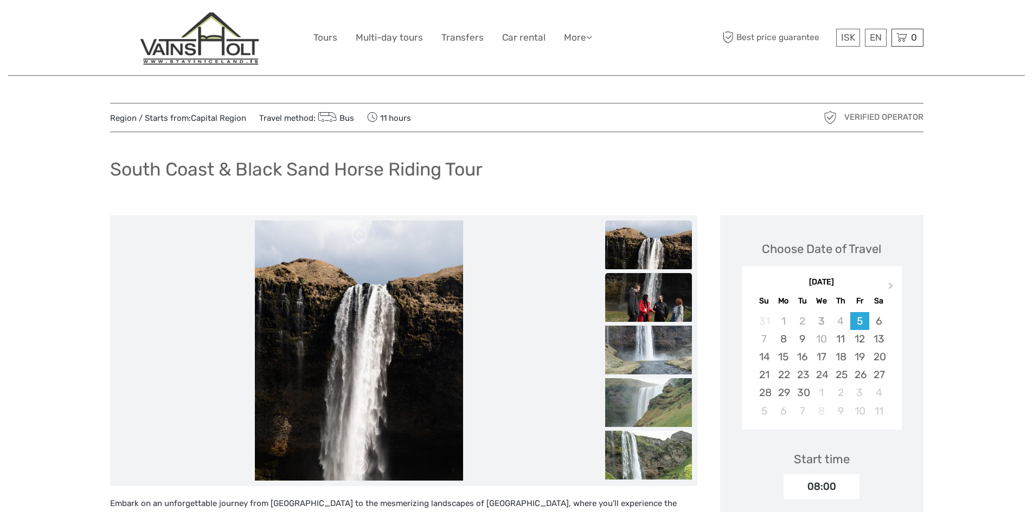
click at [650, 307] on img at bounding box center [648, 297] width 87 height 49
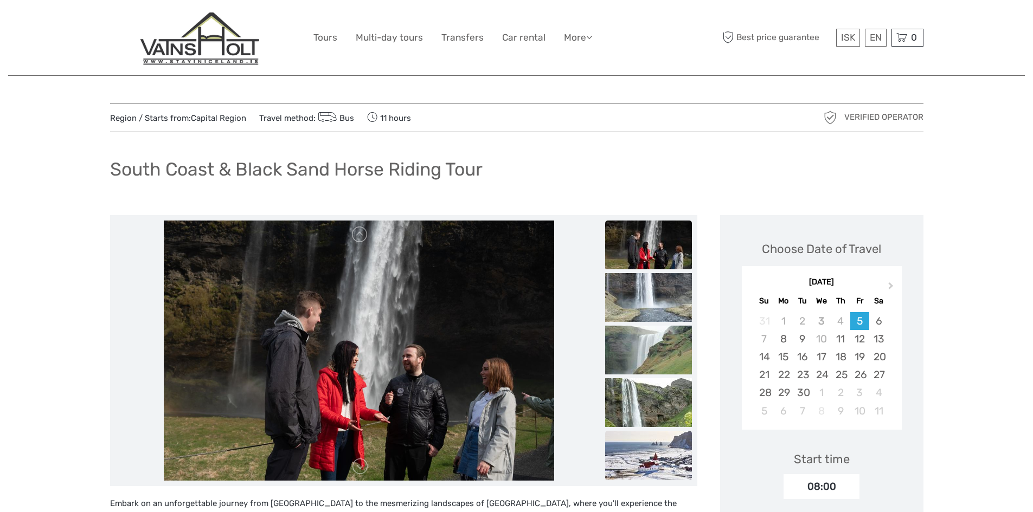
click at [649, 459] on img at bounding box center [648, 455] width 87 height 49
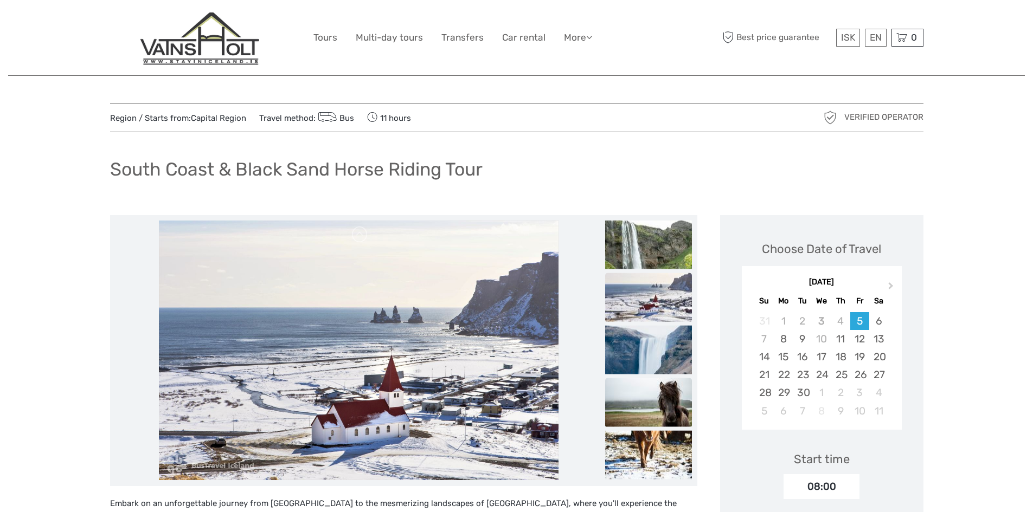
click at [662, 406] on img at bounding box center [648, 402] width 87 height 49
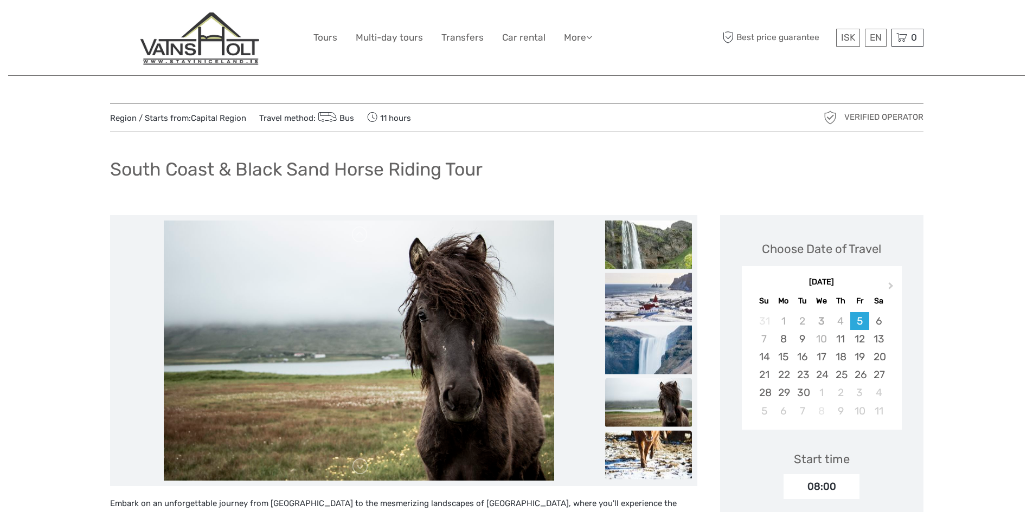
click at [646, 450] on img at bounding box center [648, 454] width 87 height 49
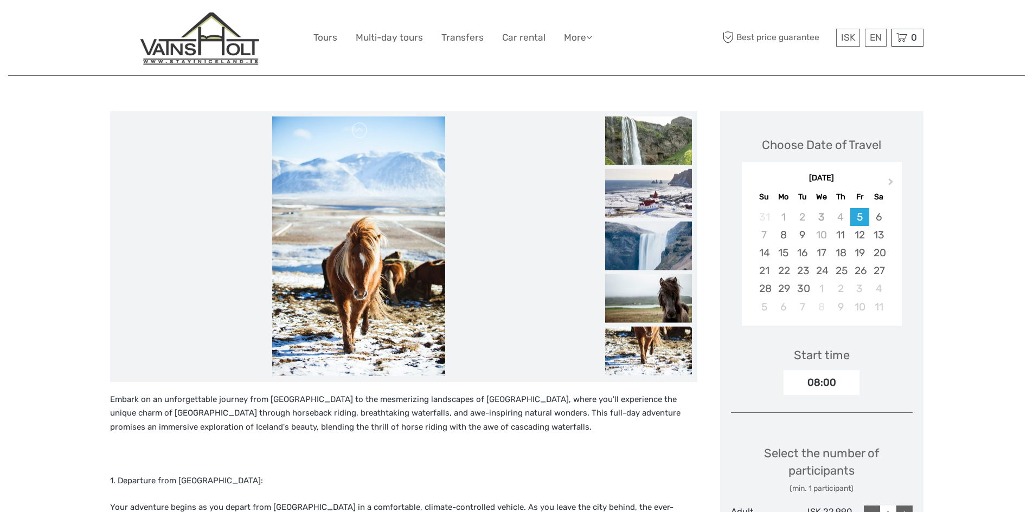
scroll to position [108, 0]
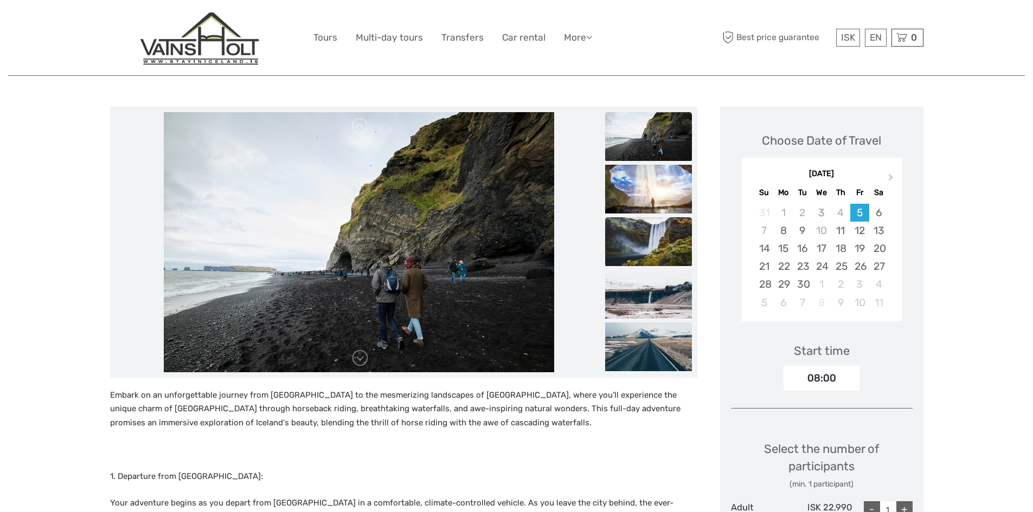
click at [655, 250] on img at bounding box center [648, 241] width 87 height 49
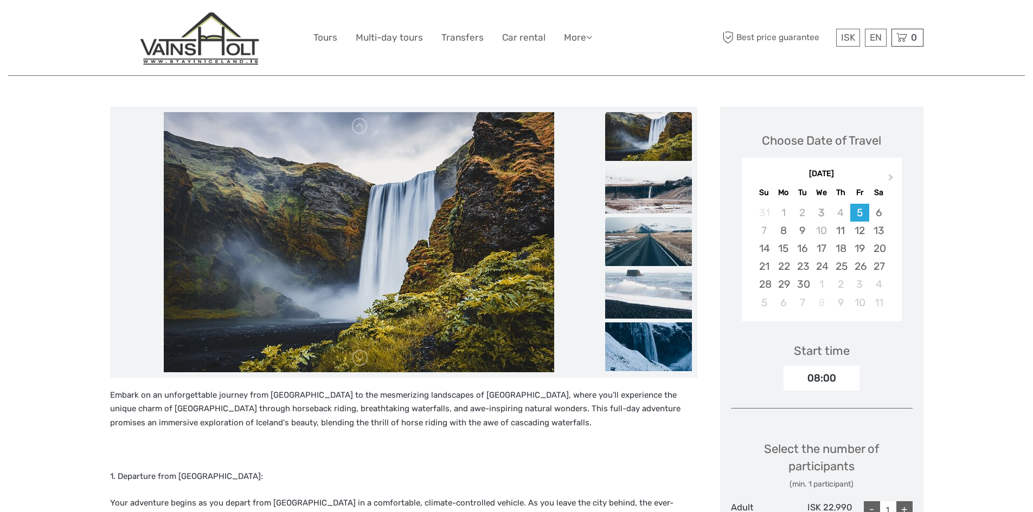
click at [654, 246] on img at bounding box center [648, 241] width 87 height 49
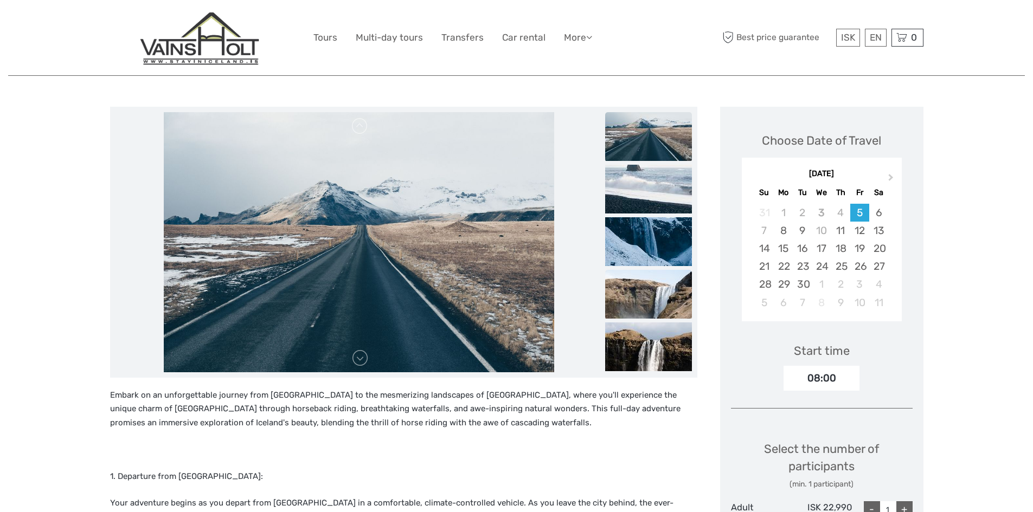
click at [653, 305] on img at bounding box center [648, 294] width 87 height 49
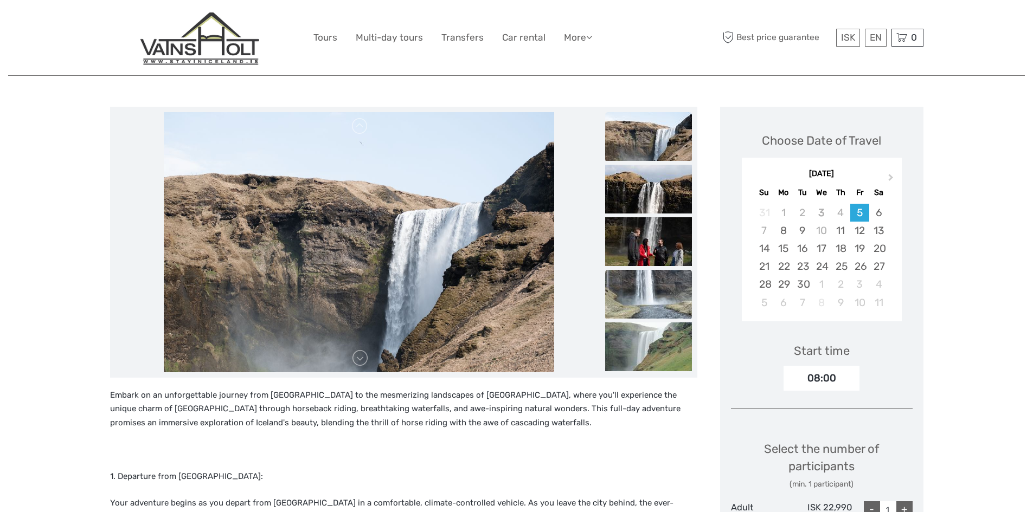
click at [639, 307] on img at bounding box center [648, 294] width 87 height 49
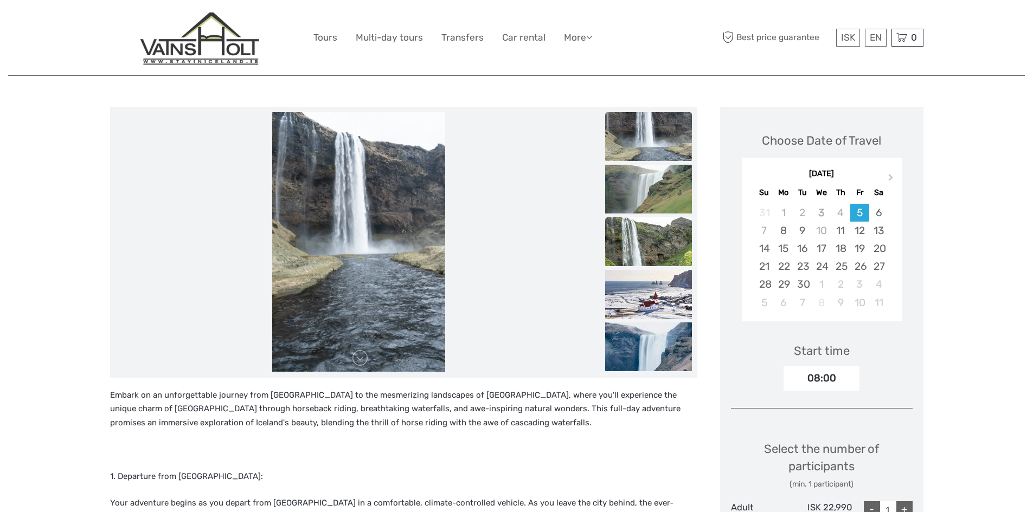
click at [656, 239] on img at bounding box center [648, 241] width 87 height 49
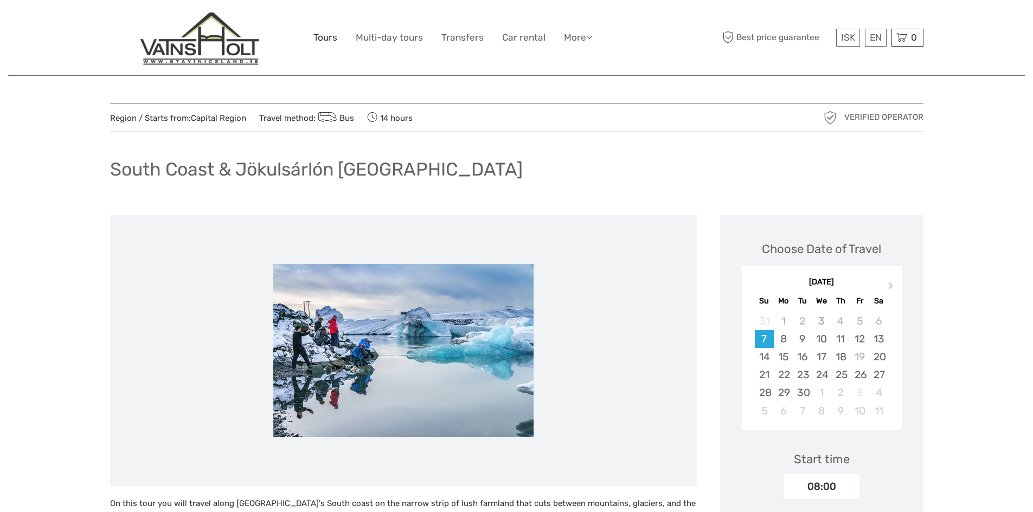
click at [324, 37] on link "Tours" at bounding box center [325, 38] width 24 height 16
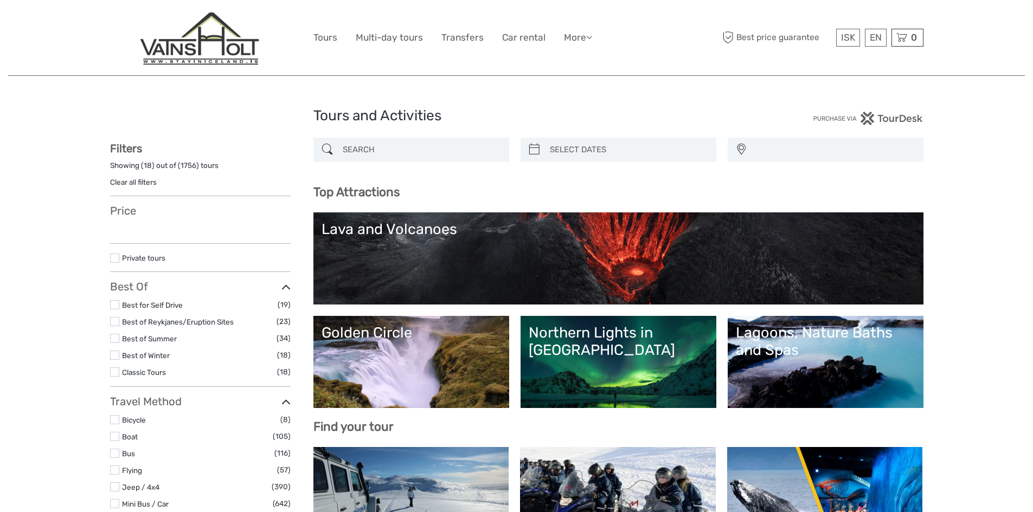
select select
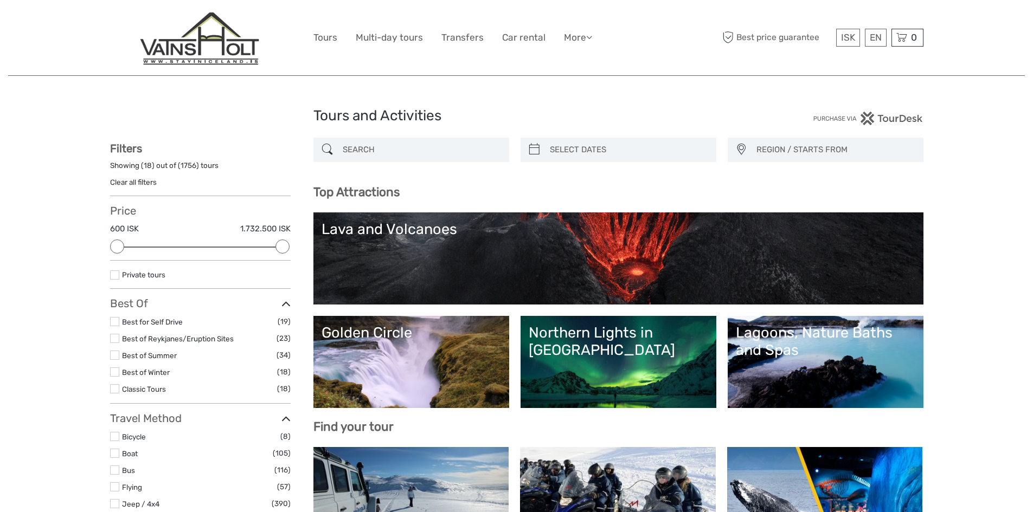
drag, startPoint x: 283, startPoint y: 244, endPoint x: 194, endPoint y: 244, distance: 88.9
click at [194, 244] on div at bounding box center [199, 247] width 14 height 14
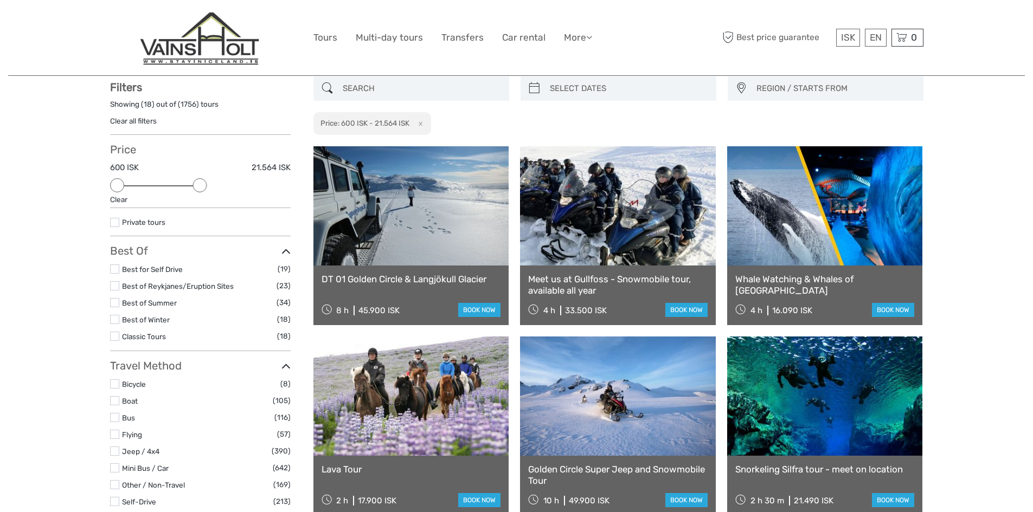
scroll to position [62, 0]
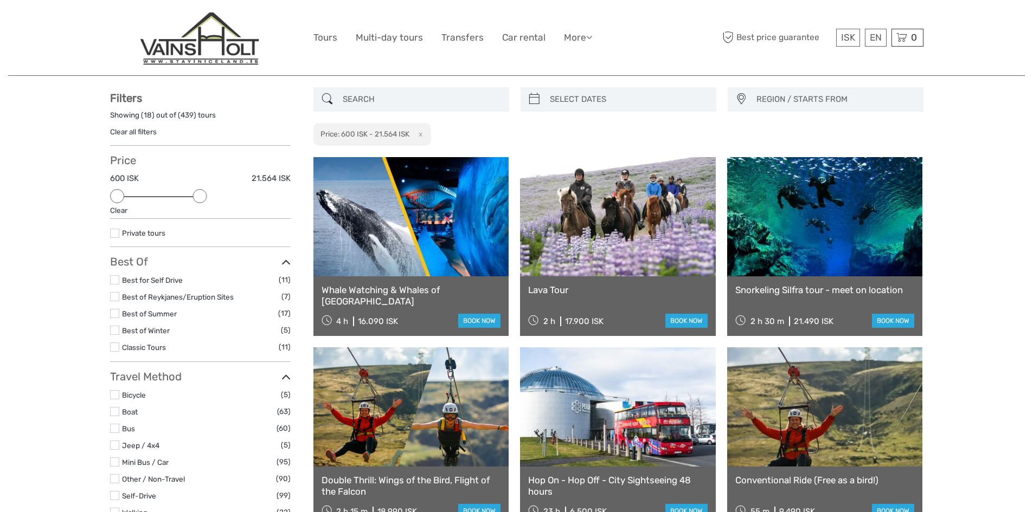
scroll to position [0, 0]
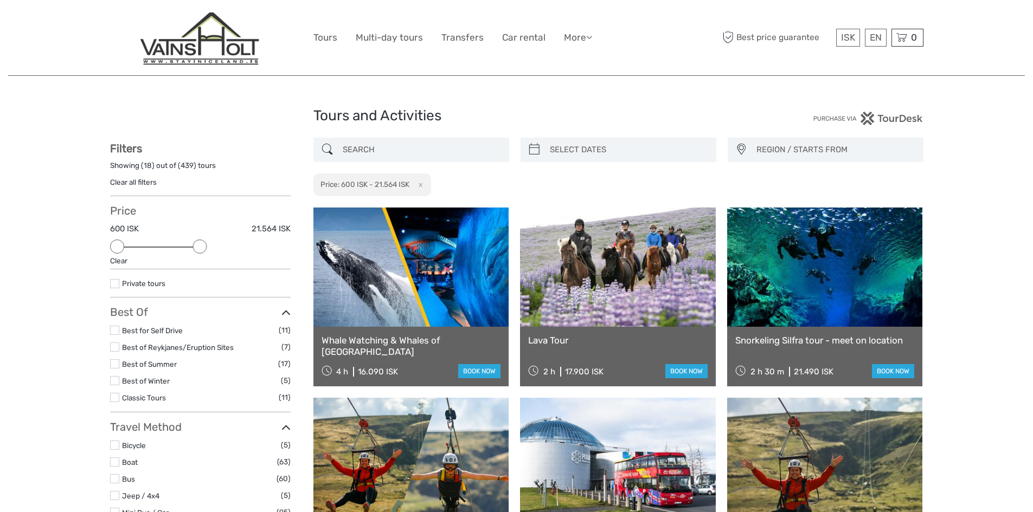
click at [605, 304] on link at bounding box center [618, 267] width 196 height 119
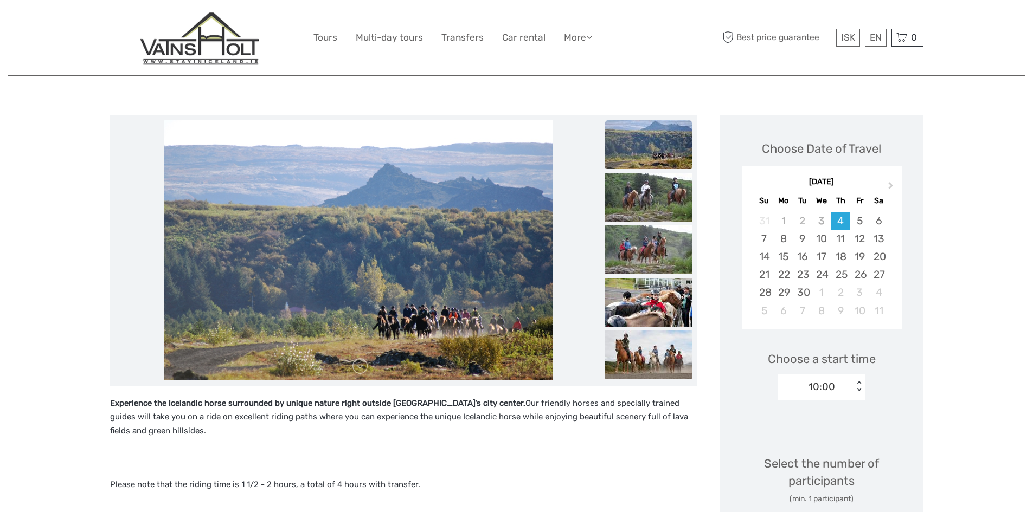
scroll to position [79, 0]
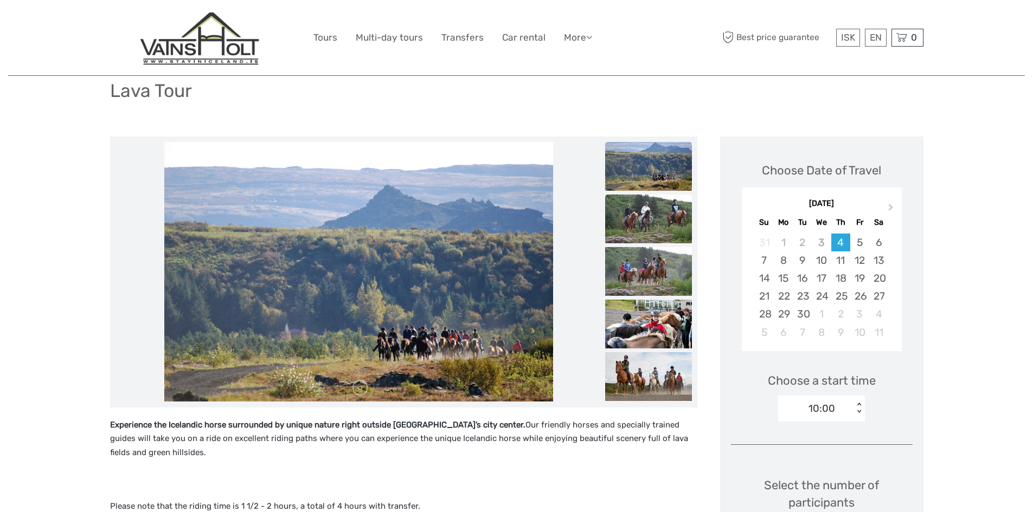
click at [660, 215] on img at bounding box center [648, 219] width 87 height 49
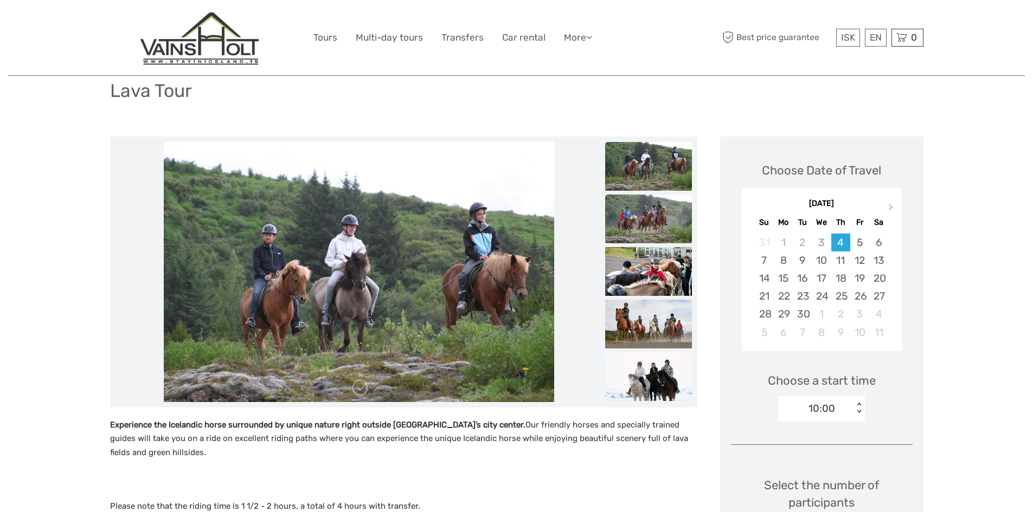
click at [659, 228] on img at bounding box center [648, 219] width 87 height 49
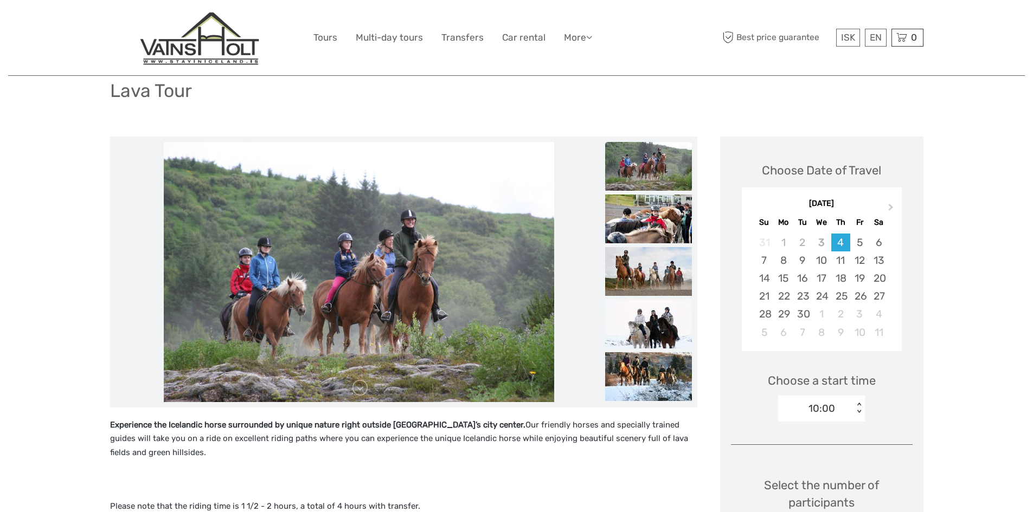
click at [659, 228] on img at bounding box center [648, 219] width 87 height 49
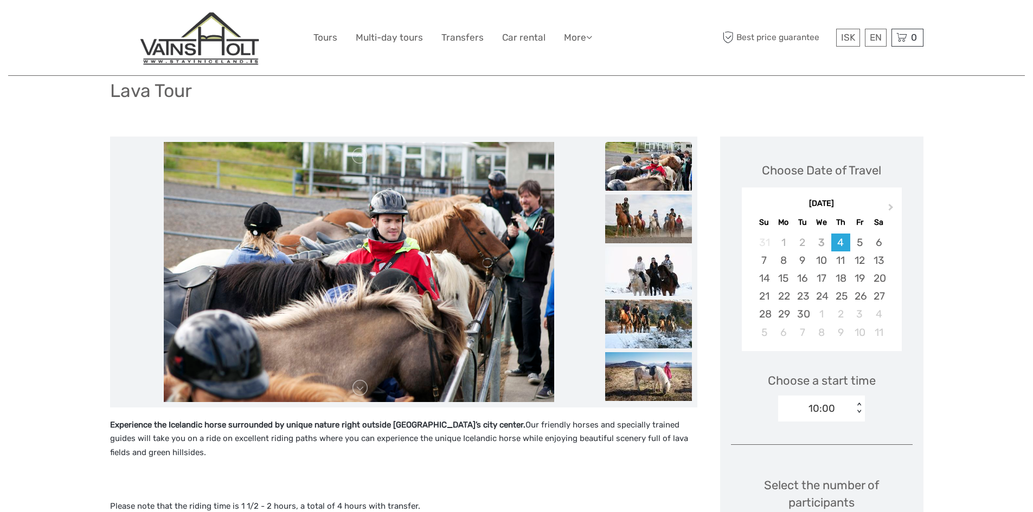
click at [655, 270] on img at bounding box center [648, 271] width 87 height 49
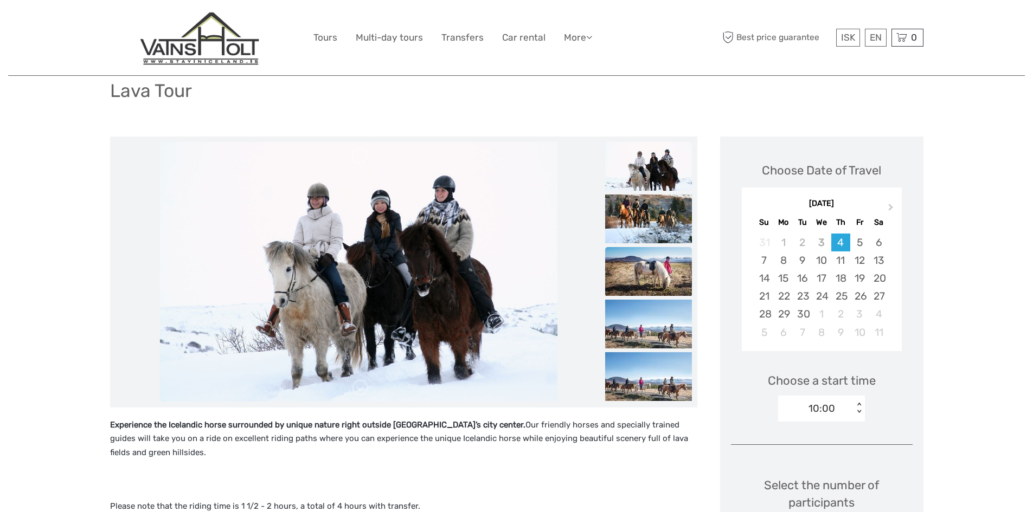
click at [659, 261] on img at bounding box center [648, 271] width 87 height 49
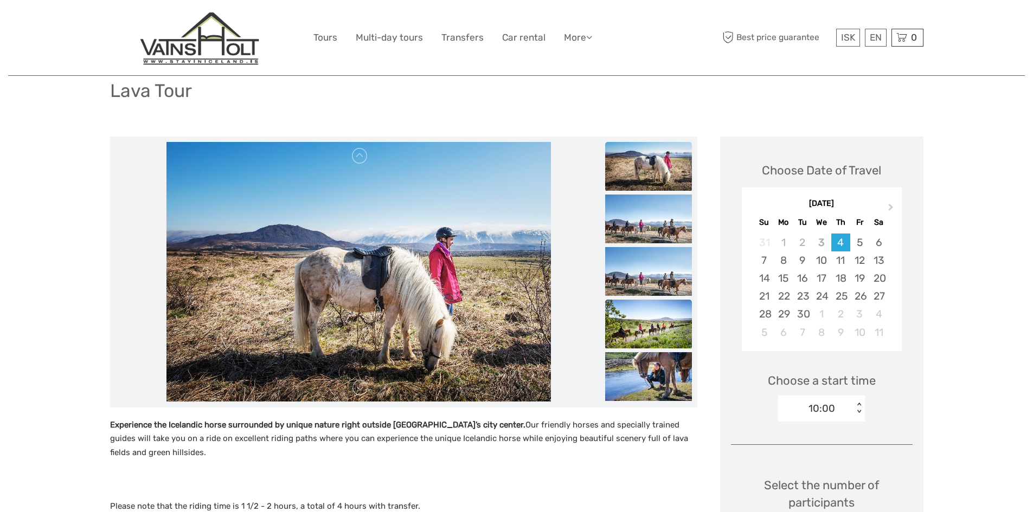
click at [650, 328] on img at bounding box center [648, 324] width 87 height 49
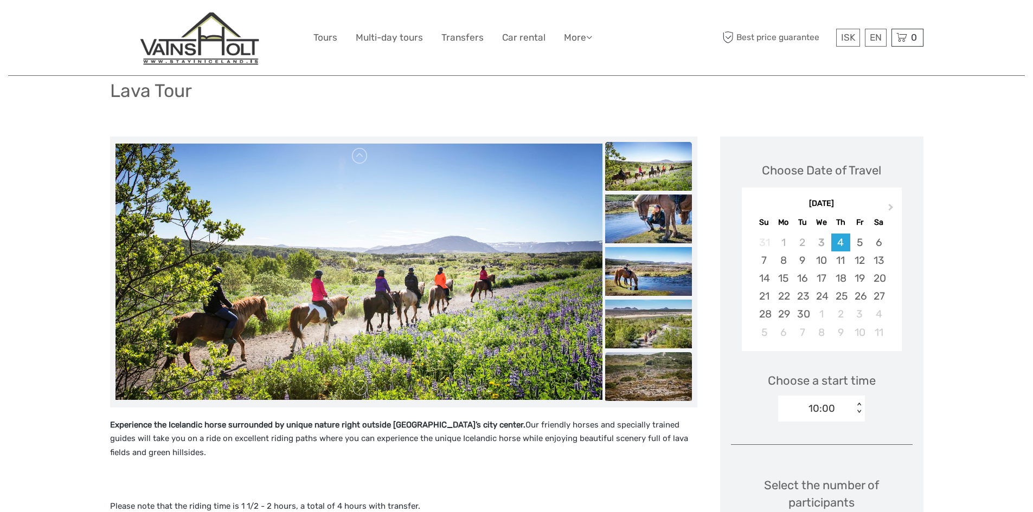
click at [653, 371] on img at bounding box center [648, 376] width 87 height 49
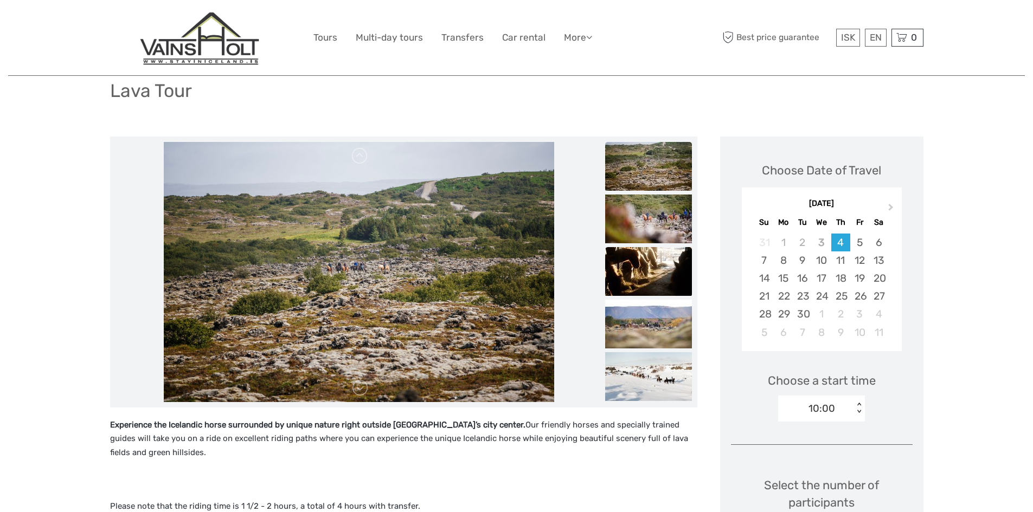
click at [649, 271] on img at bounding box center [648, 271] width 87 height 49
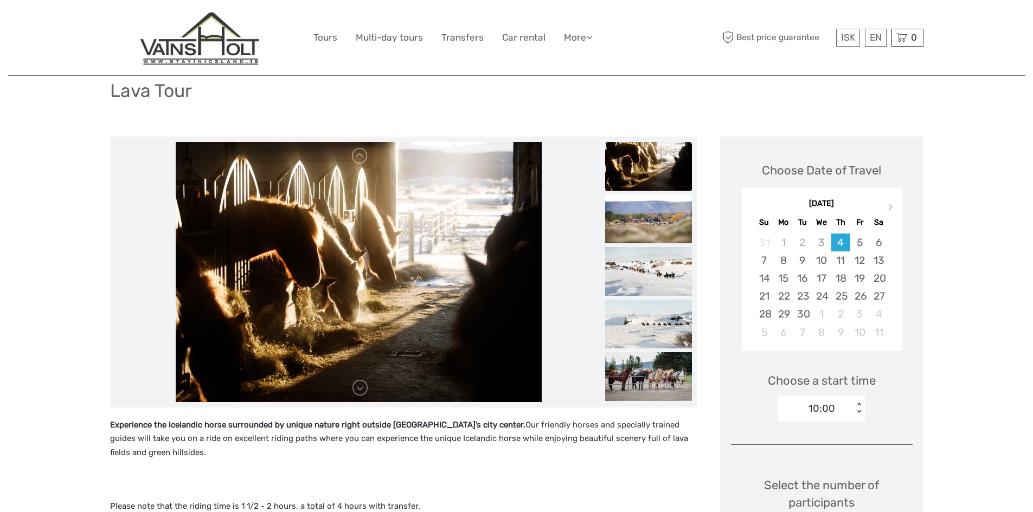
click at [650, 335] on img at bounding box center [648, 324] width 87 height 49
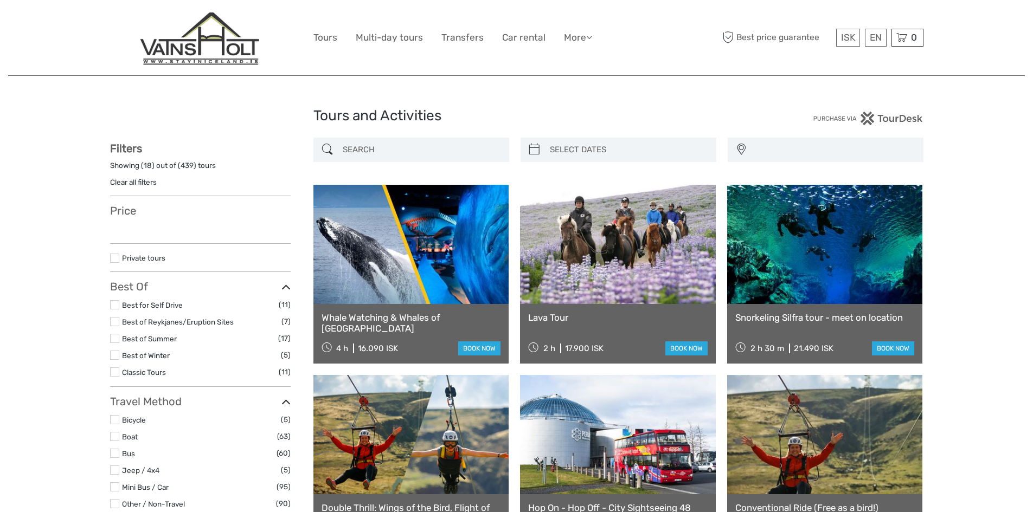
select select
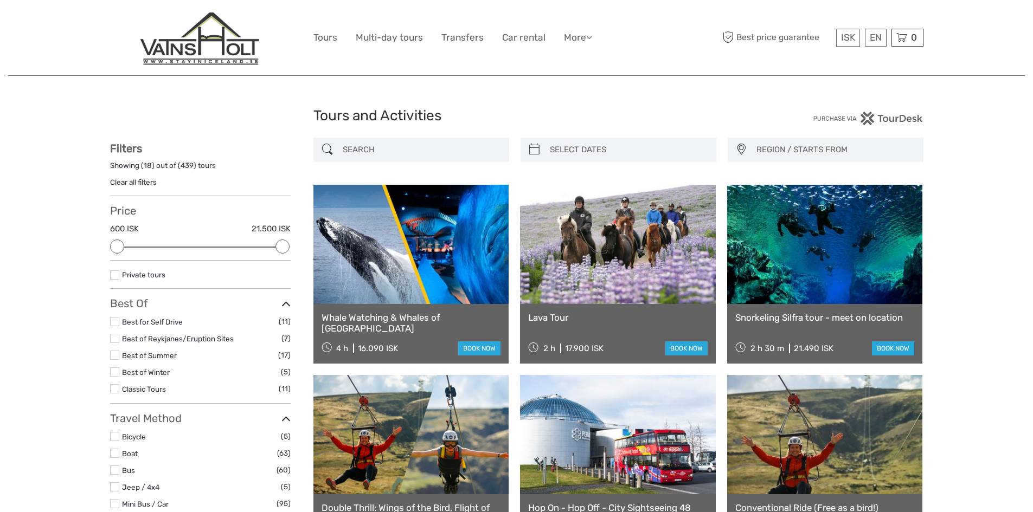
click at [588, 222] on link at bounding box center [618, 244] width 196 height 119
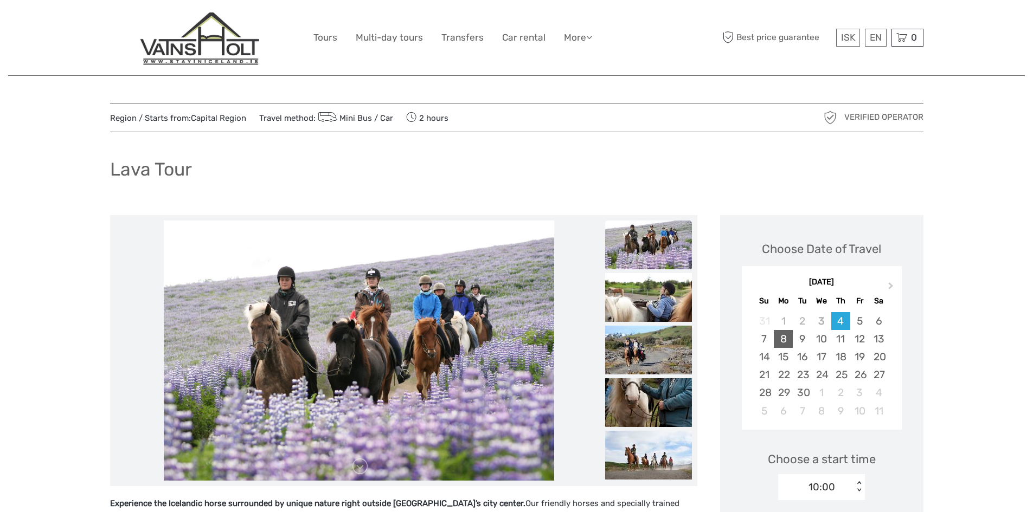
click at [787, 336] on div "8" at bounding box center [783, 339] width 19 height 18
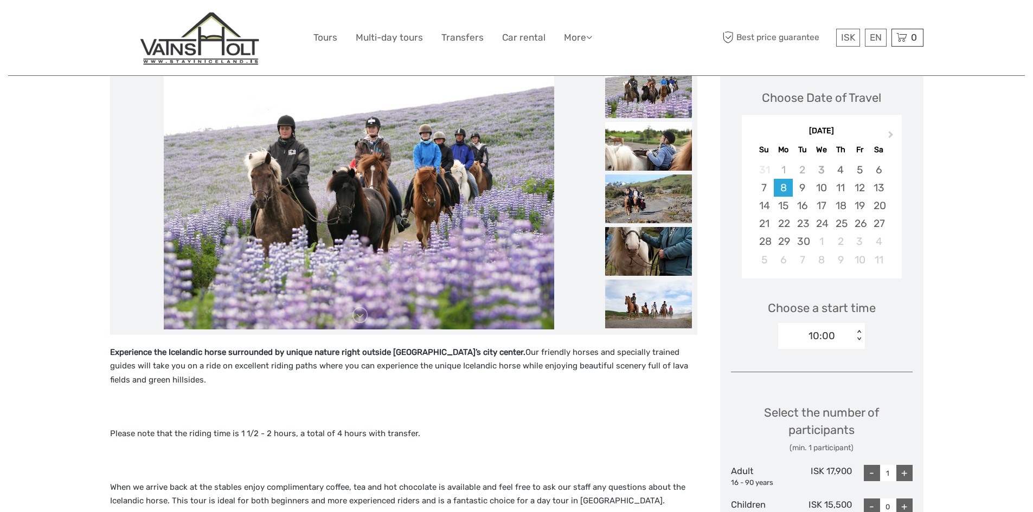
scroll to position [152, 0]
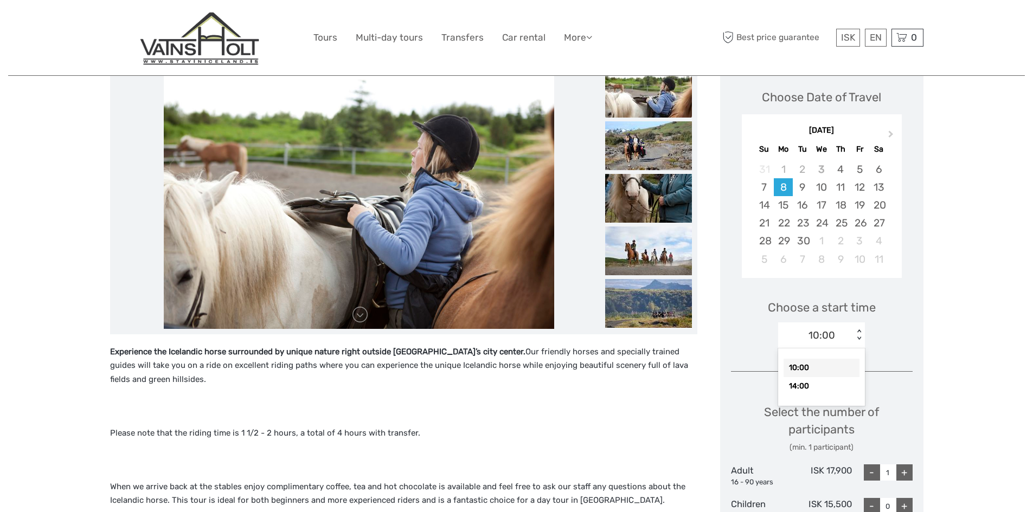
click at [861, 338] on div "< >" at bounding box center [858, 335] width 9 height 11
